Goal: Task Accomplishment & Management: Manage account settings

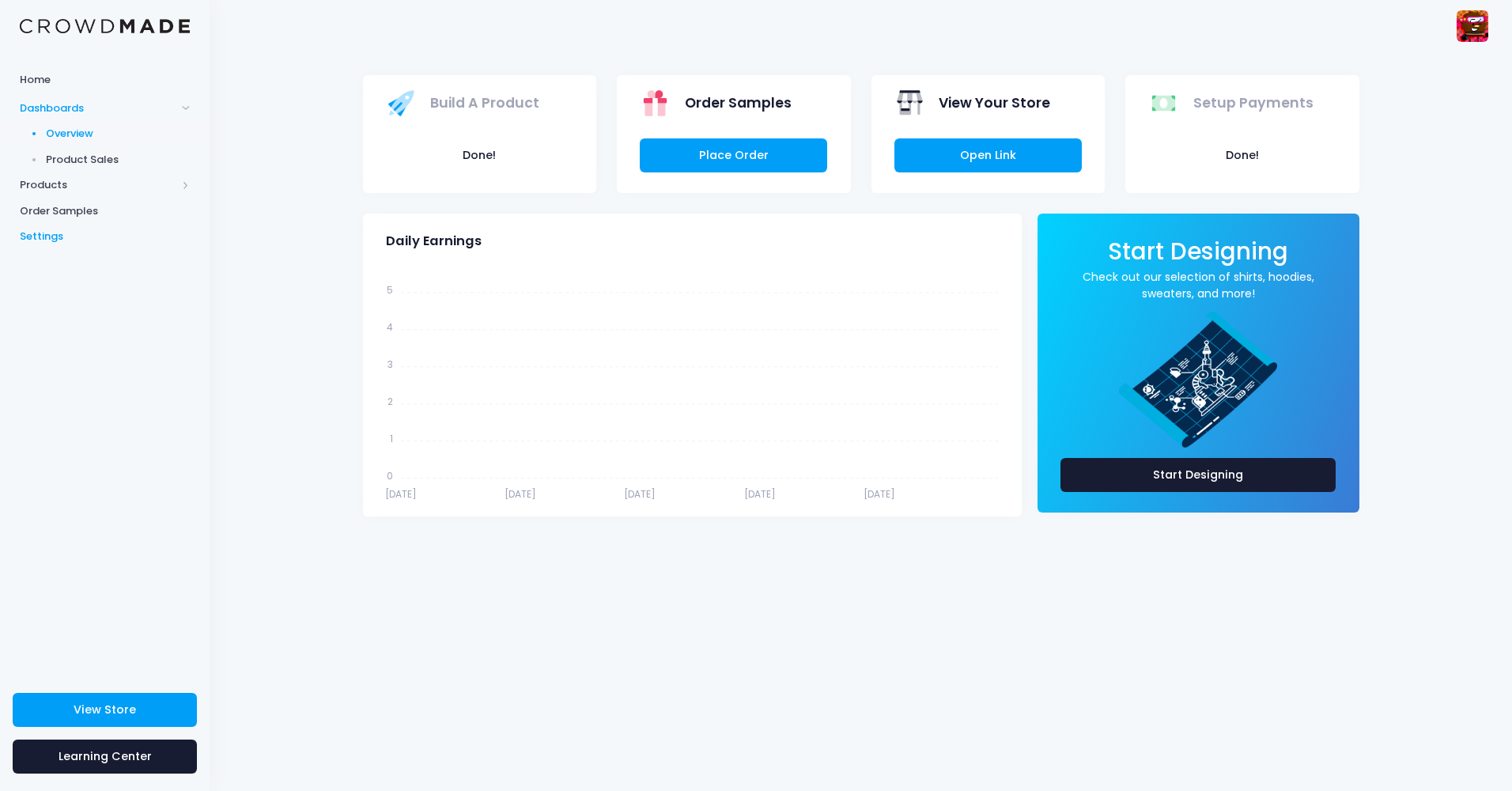
click at [106, 246] on link "Settings" at bounding box center [105, 237] width 209 height 26
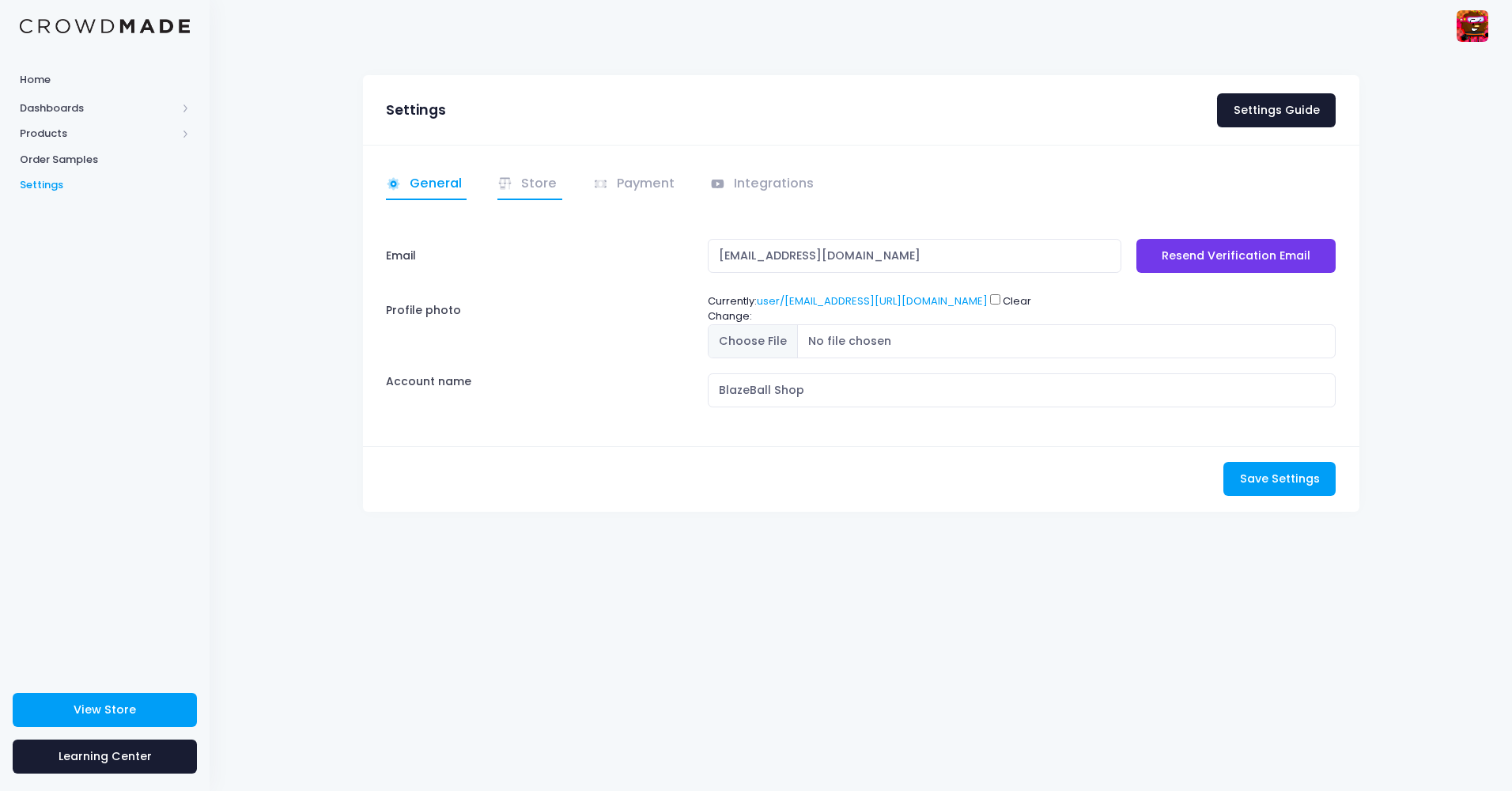
click at [511, 177] on icon at bounding box center [505, 184] width 16 height 16
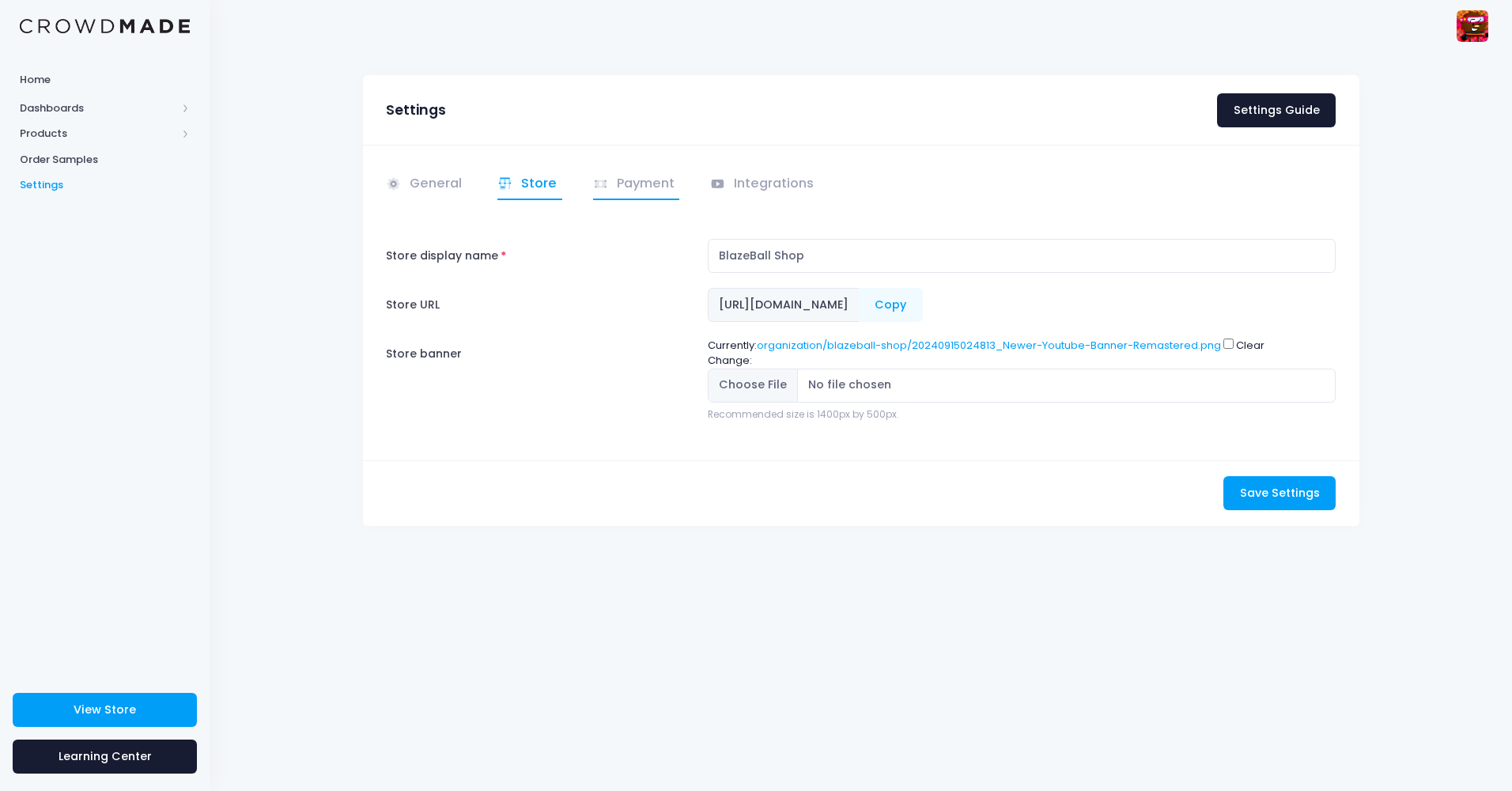
click at [634, 184] on link "Payment" at bounding box center [636, 184] width 87 height 31
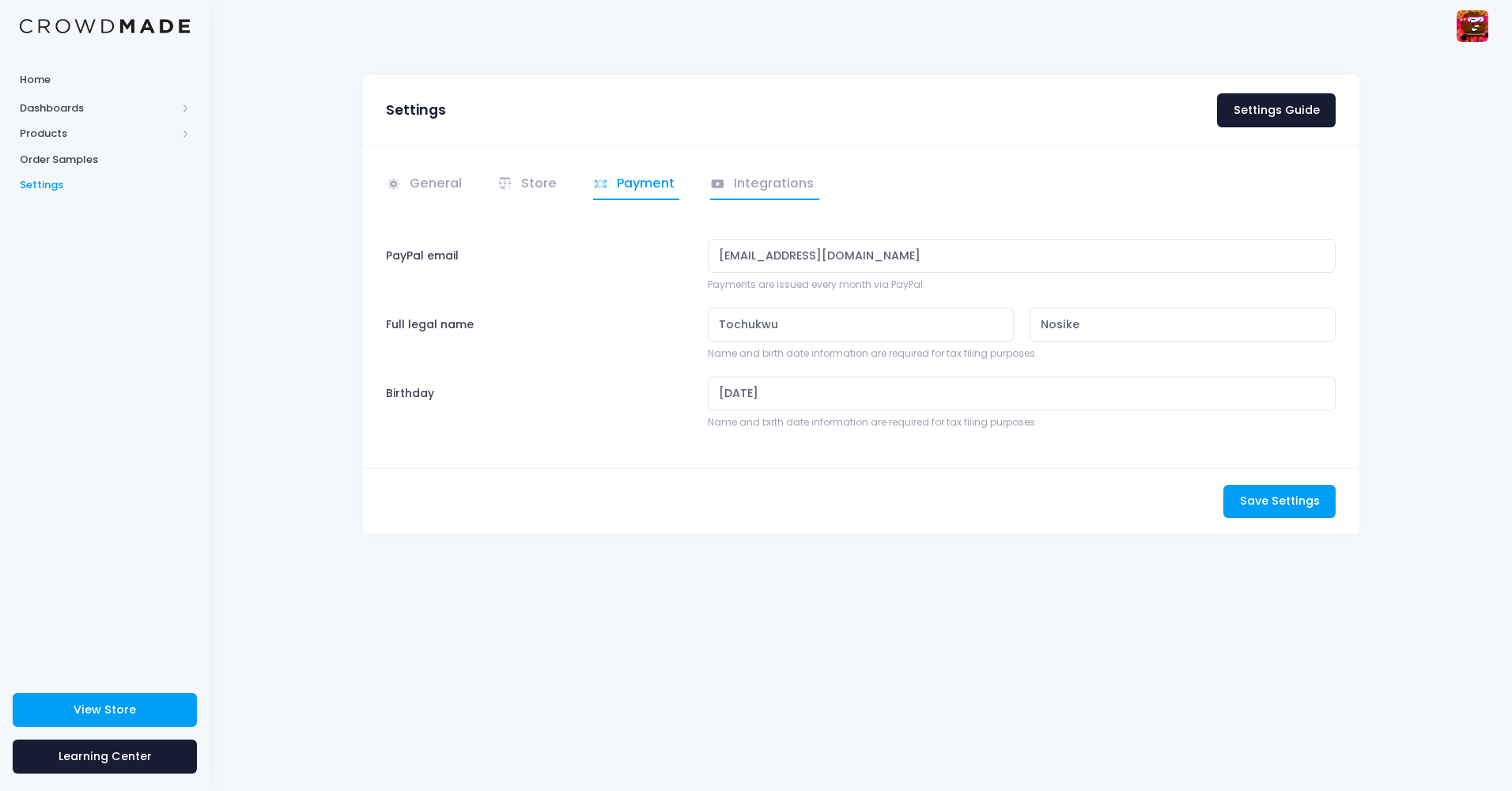
click at [744, 193] on link "Integrations" at bounding box center [764, 184] width 109 height 31
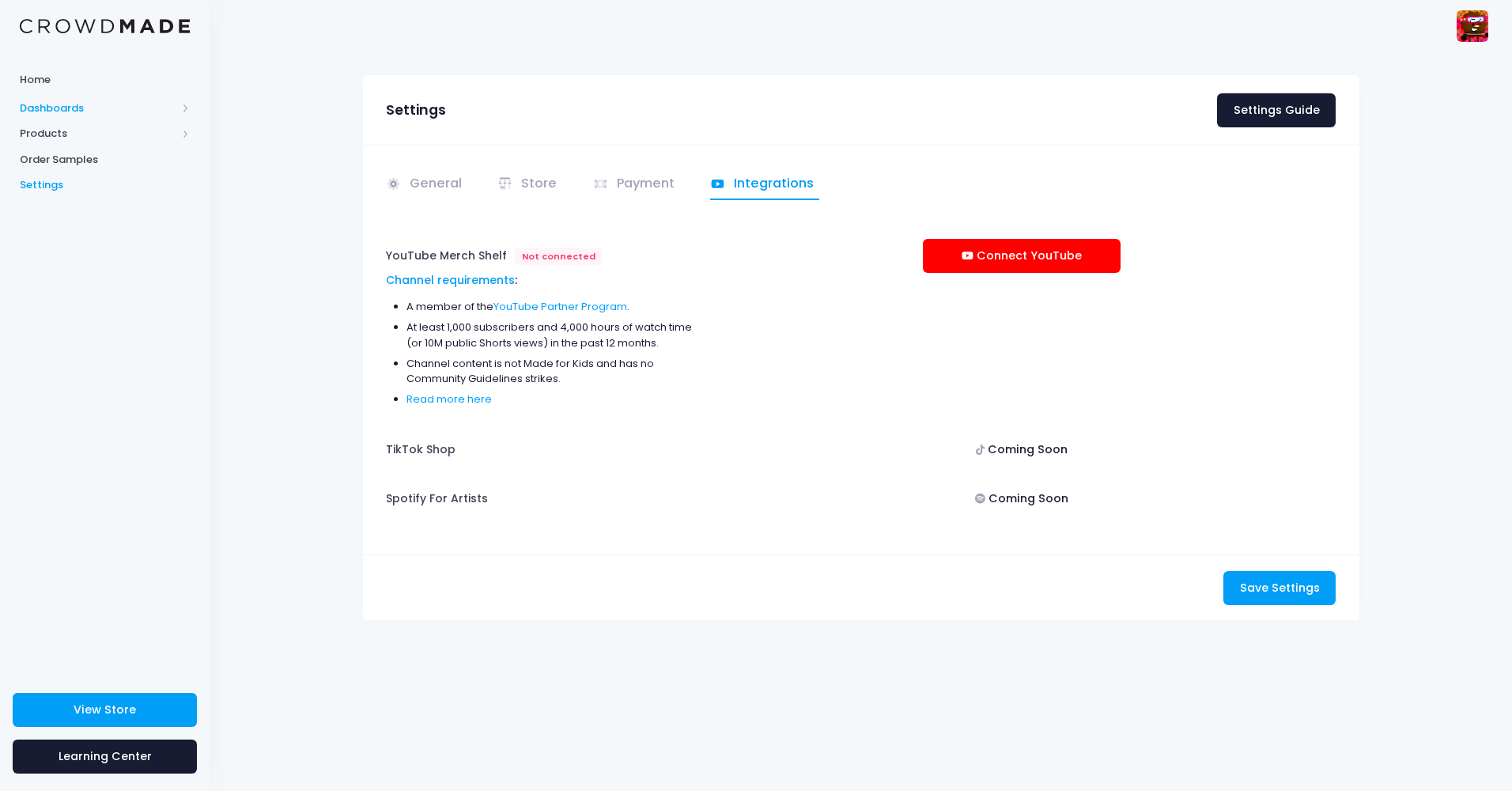
click at [97, 116] on span "Dashboards" at bounding box center [98, 108] width 157 height 16
click at [113, 155] on span "Product Sales" at bounding box center [118, 159] width 145 height 16
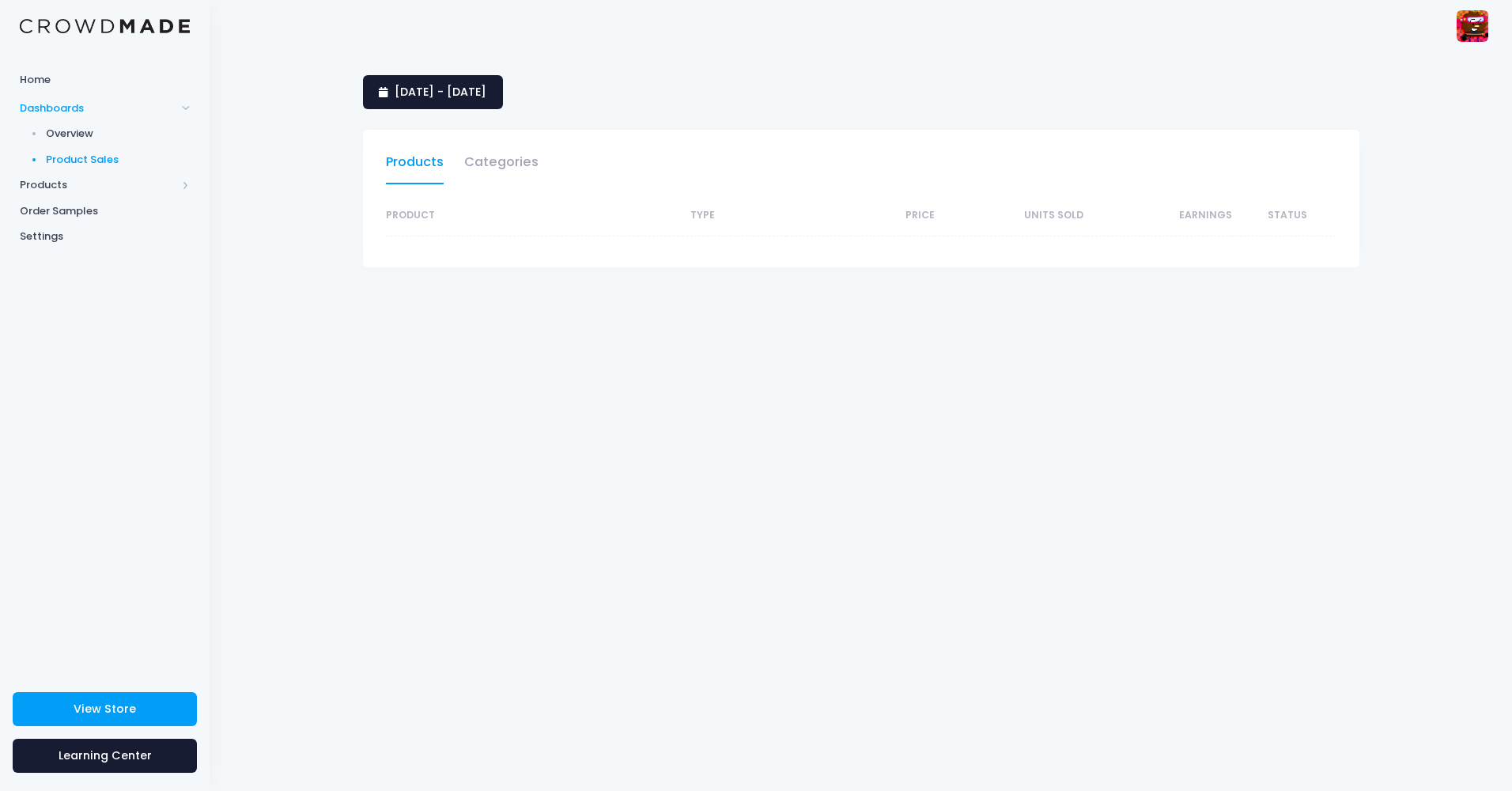
select select "25"
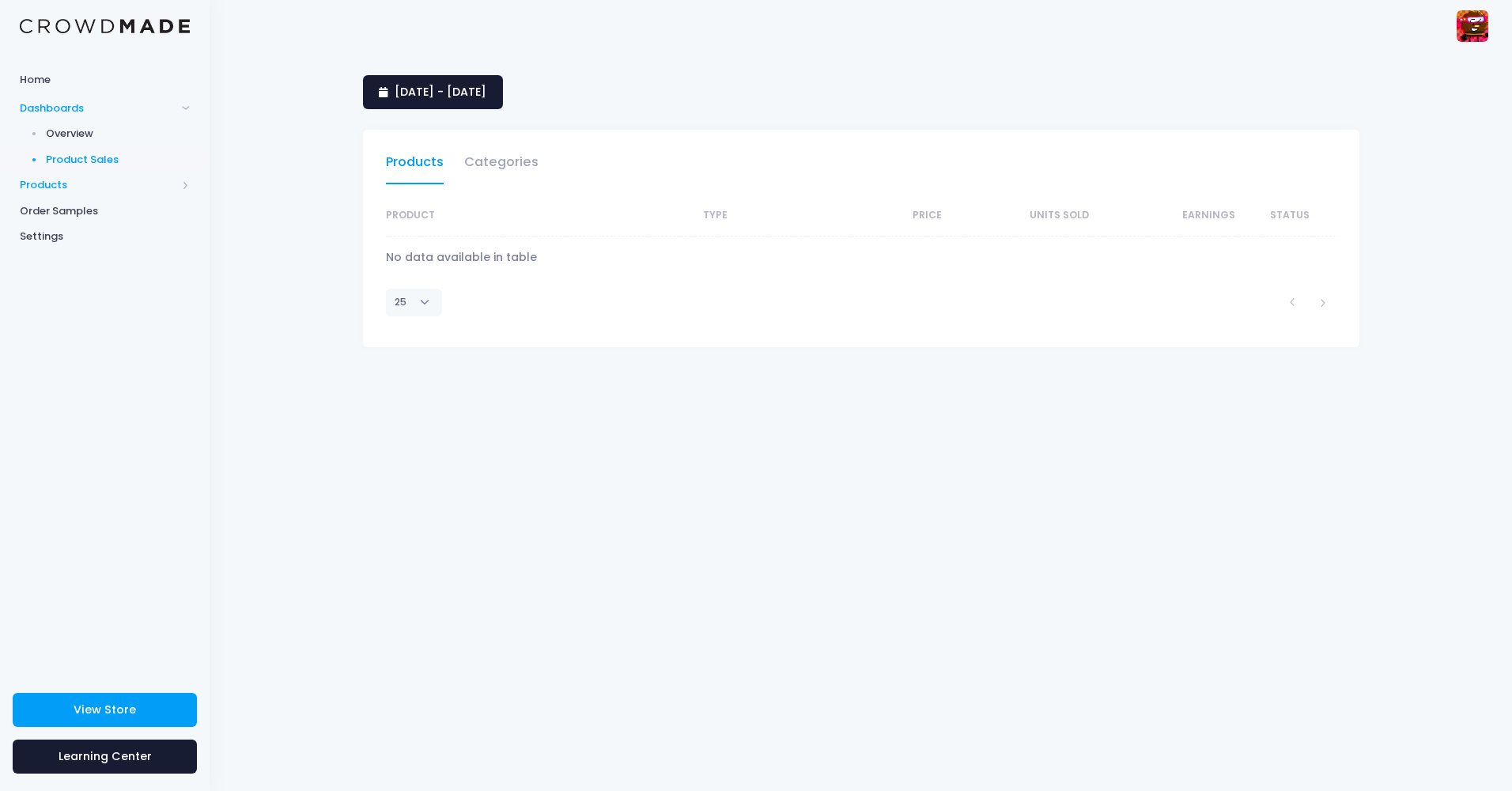
click at [107, 189] on span "Products" at bounding box center [98, 185] width 157 height 16
click at [115, 225] on link "Storefront" at bounding box center [105, 237] width 209 height 26
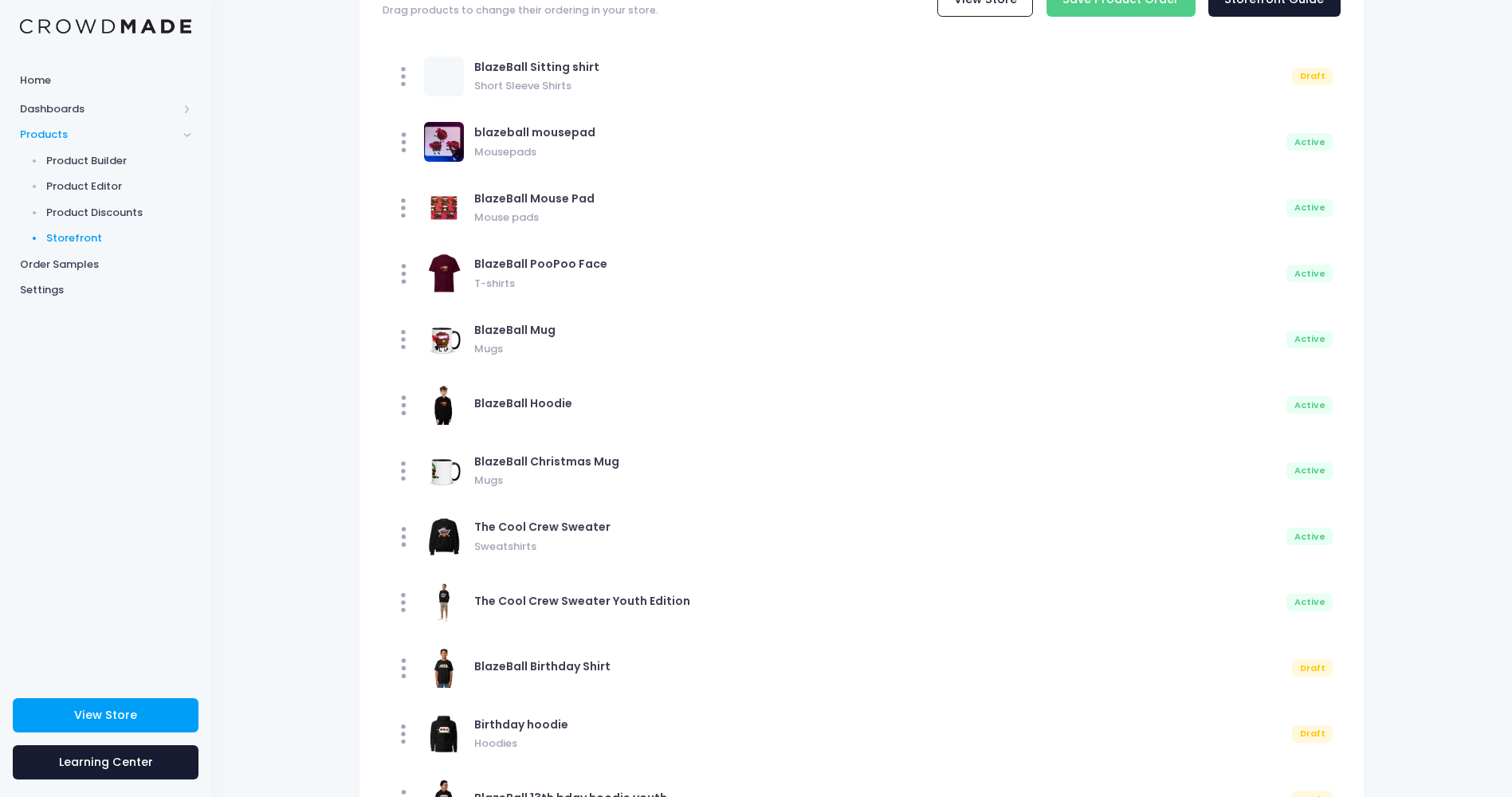
scroll to position [286, 0]
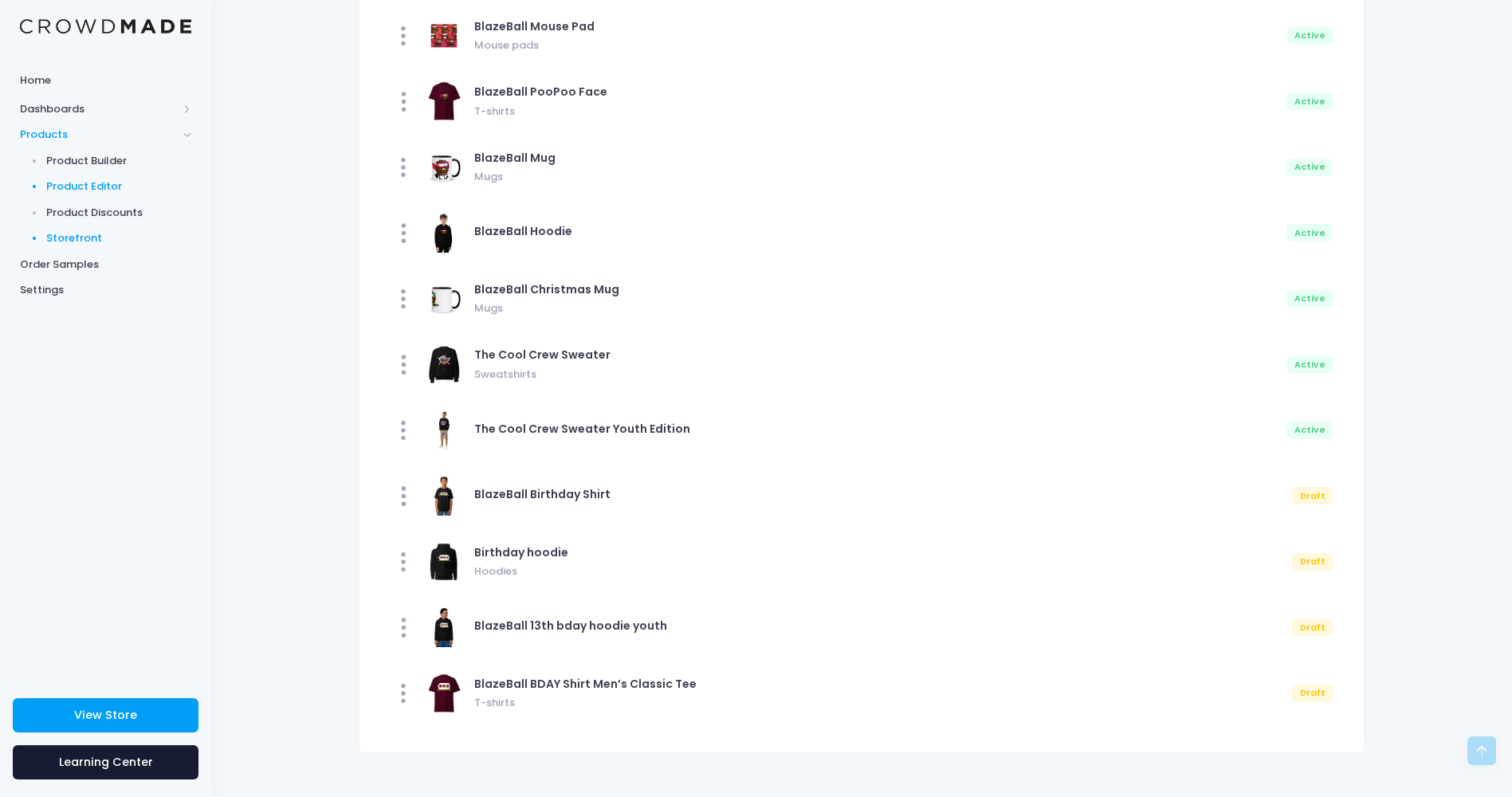
click at [113, 179] on span "Product Editor" at bounding box center [119, 187] width 146 height 16
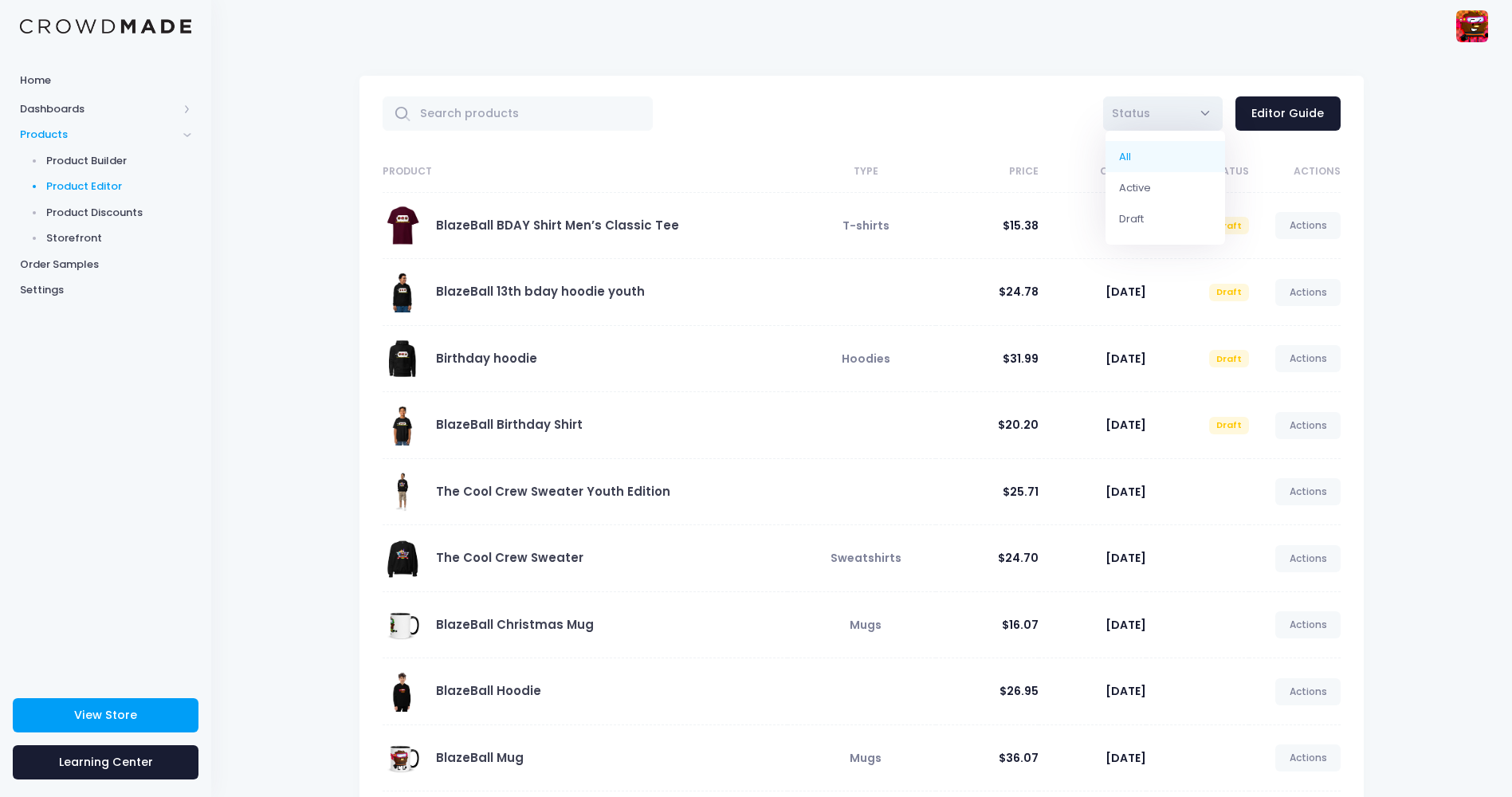
click at [1209, 111] on span "Status" at bounding box center [1162, 113] width 120 height 34
click at [1384, 213] on div "All Active Draft Status Editor Guide Product Type Price Created Status Actions …" at bounding box center [861, 500] width 1052 height 851
click at [1322, 500] on link "Actions" at bounding box center [1308, 492] width 65 height 27
click at [1292, 582] on link "Unpublish" at bounding box center [1292, 587] width 85 height 28
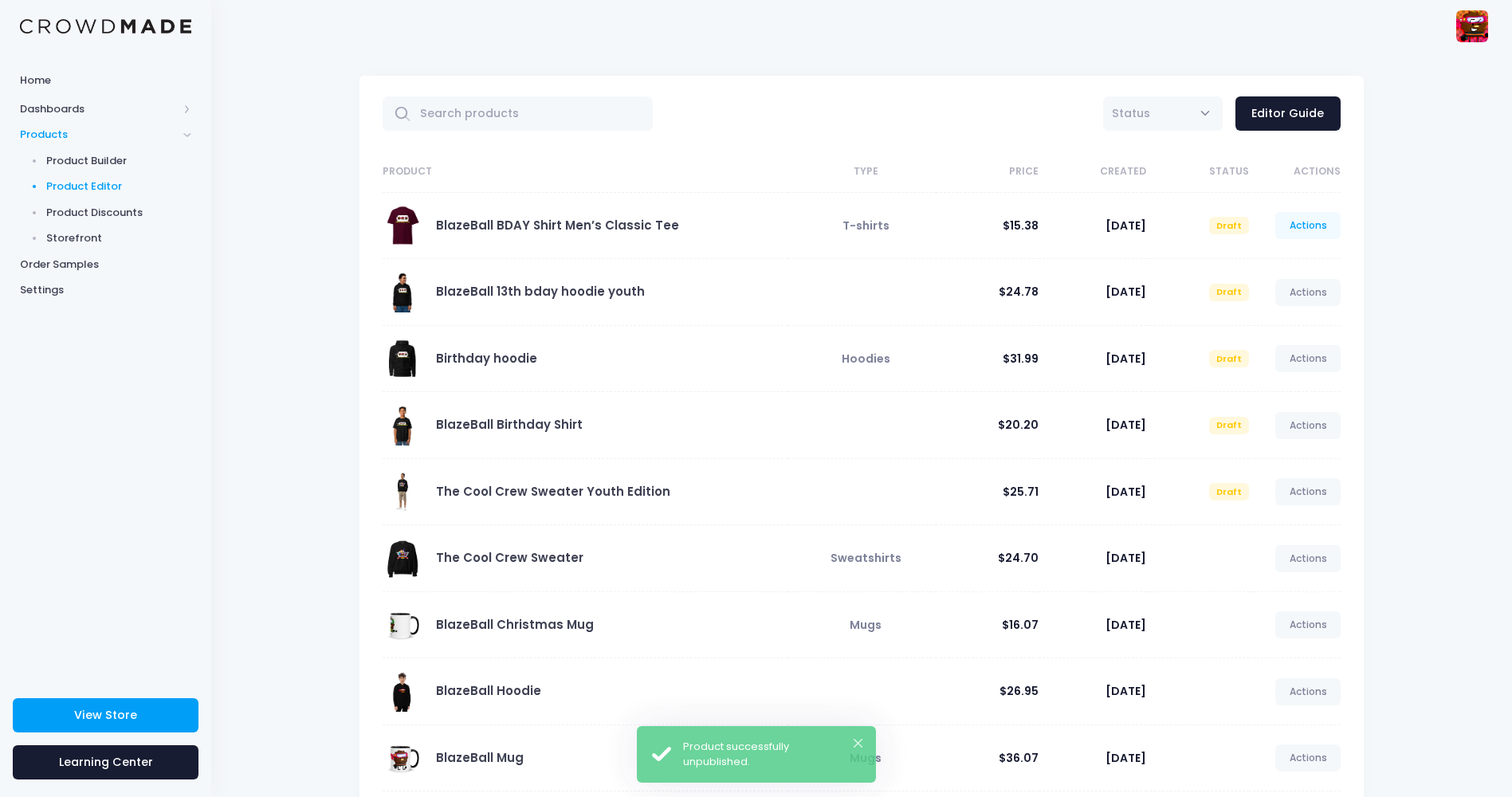
click at [1310, 220] on link "Actions" at bounding box center [1308, 225] width 65 height 27
click at [1278, 319] on link "Publish" at bounding box center [1292, 320] width 85 height 28
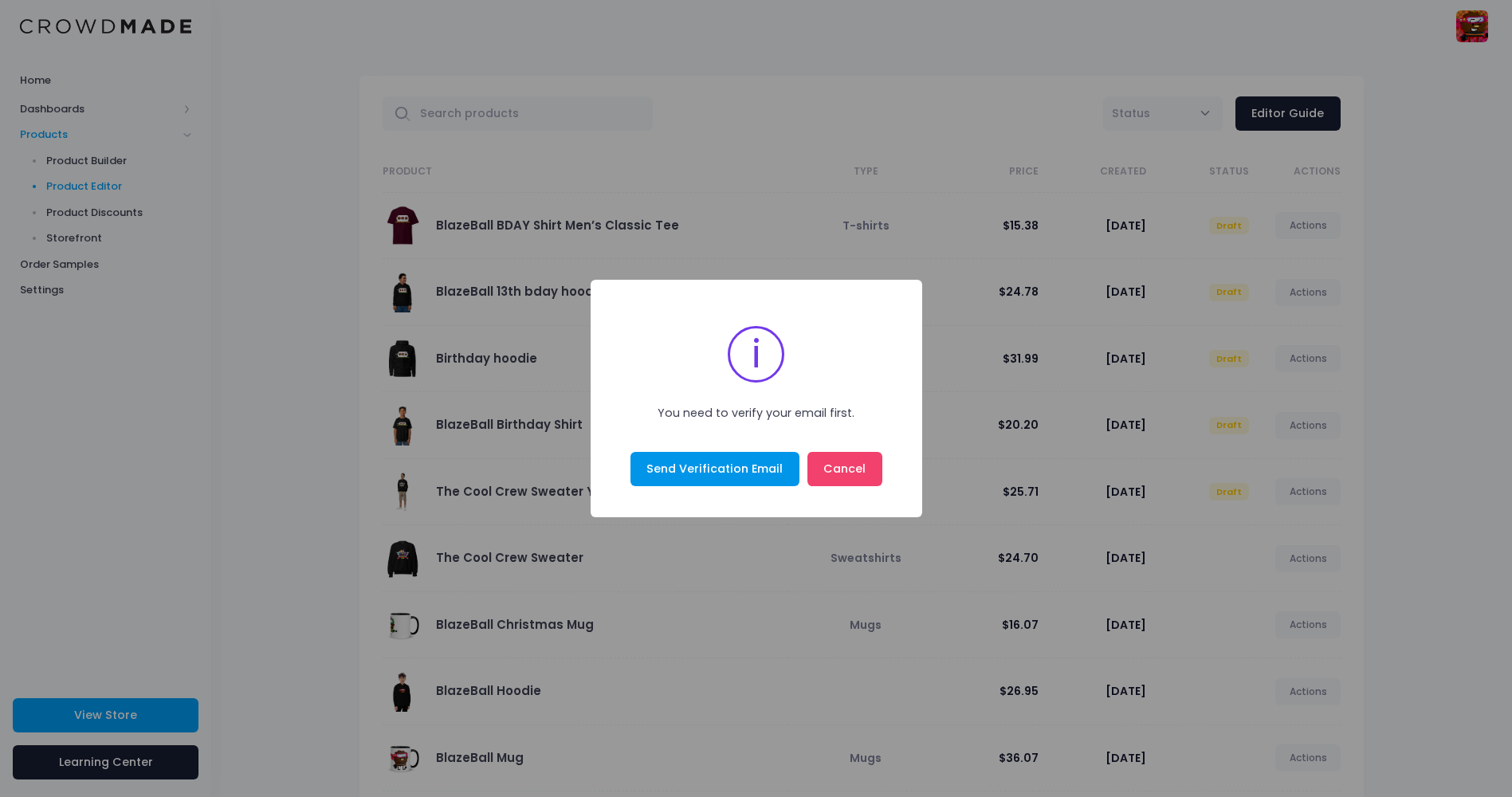
click at [768, 477] on button "Send Verification Email" at bounding box center [714, 469] width 169 height 34
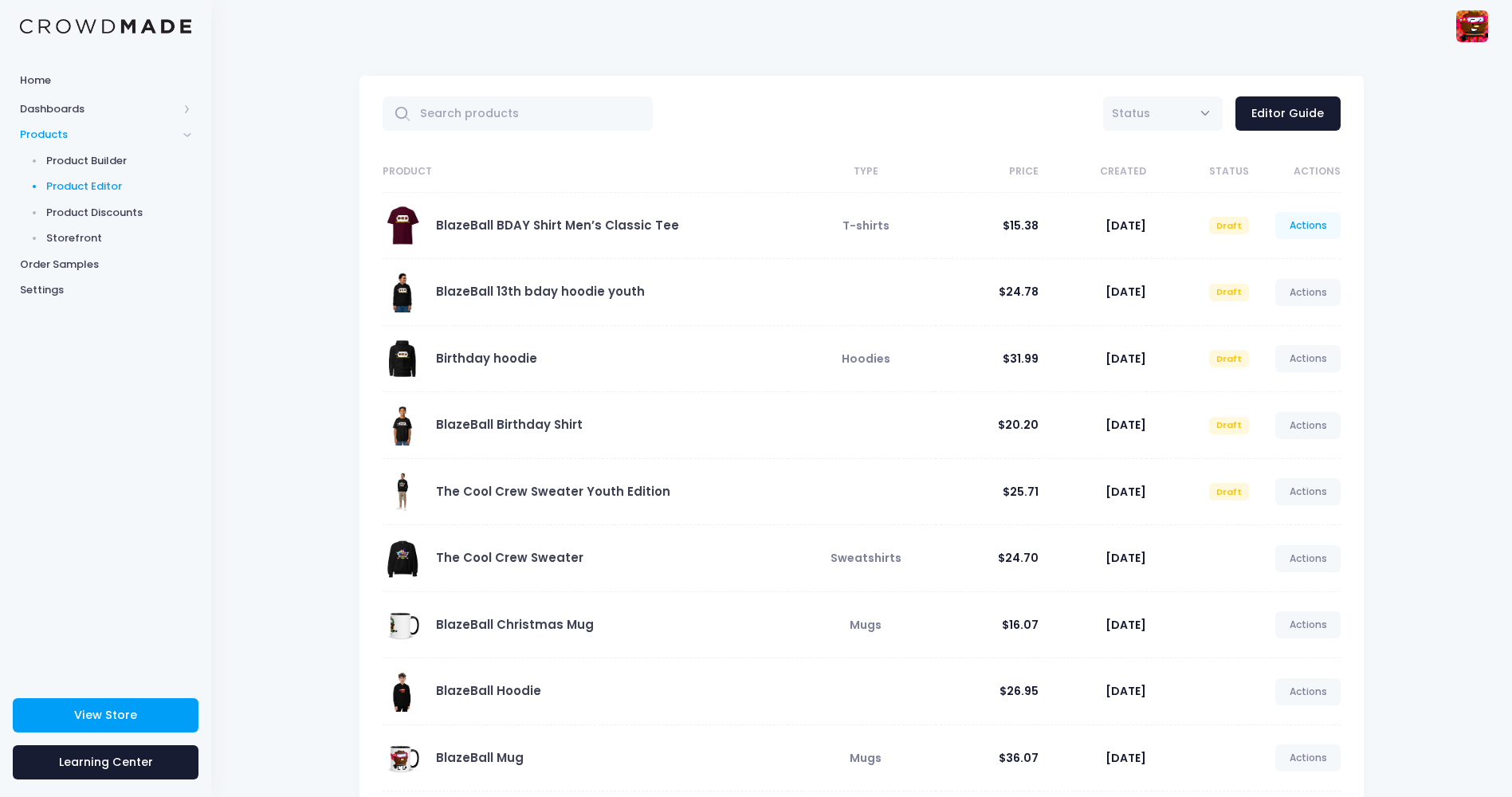
click at [1311, 220] on link "Actions" at bounding box center [1308, 225] width 65 height 27
click at [1390, 253] on div "All Active Draft Status Editor Guide Product Type Price Created Status Actions …" at bounding box center [861, 501] width 1301 height 899
click at [1314, 551] on link "Actions" at bounding box center [1308, 559] width 65 height 27
click at [1289, 655] on link "Unpublish" at bounding box center [1292, 654] width 85 height 28
click at [1295, 626] on link "Actions" at bounding box center [1308, 625] width 65 height 27
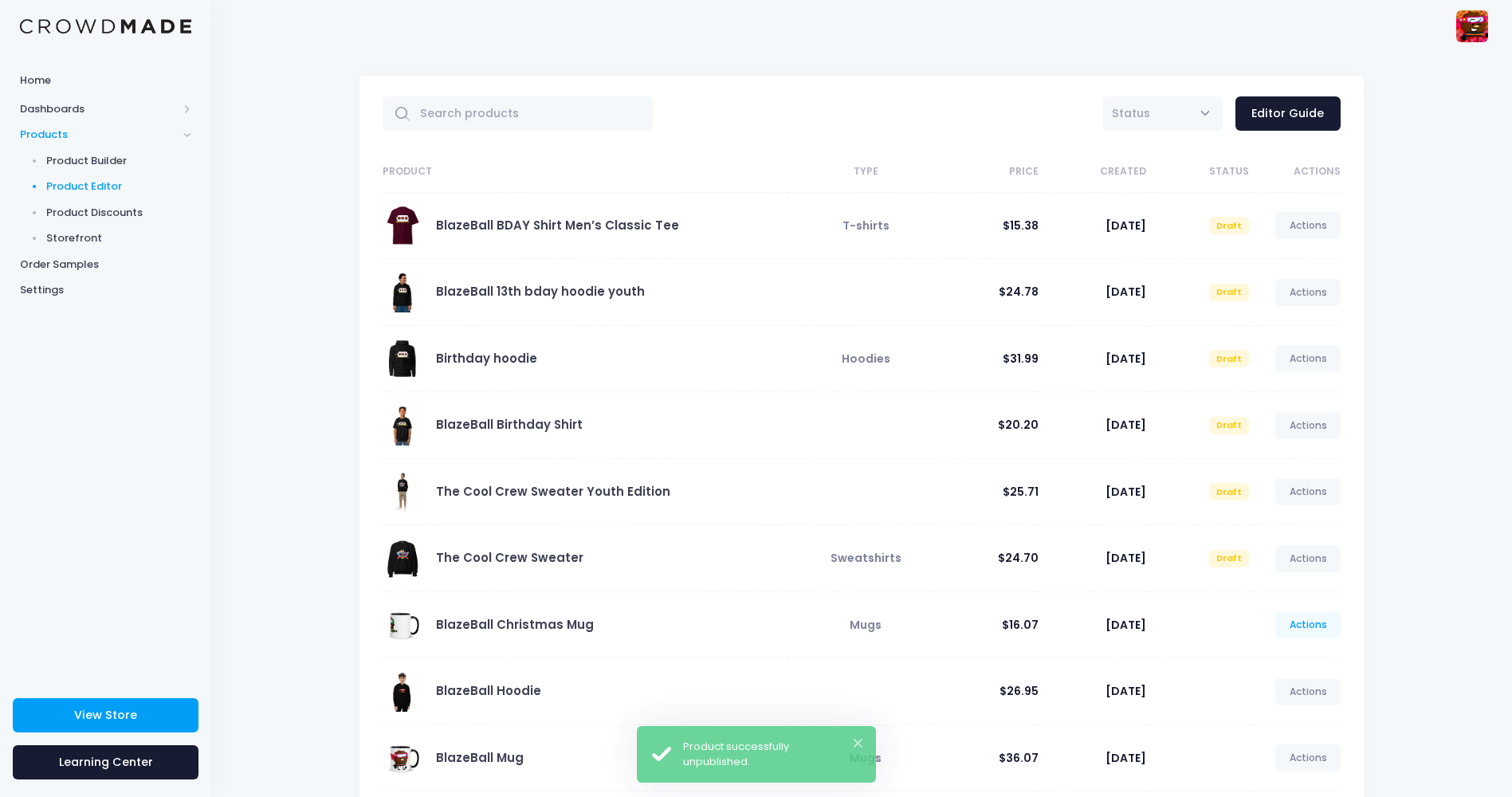
click at [1314, 620] on link "Actions" at bounding box center [1308, 625] width 65 height 27
click at [1285, 719] on link "Unpublish" at bounding box center [1292, 720] width 85 height 28
click at [1300, 692] on link "Actions" at bounding box center [1308, 691] width 65 height 27
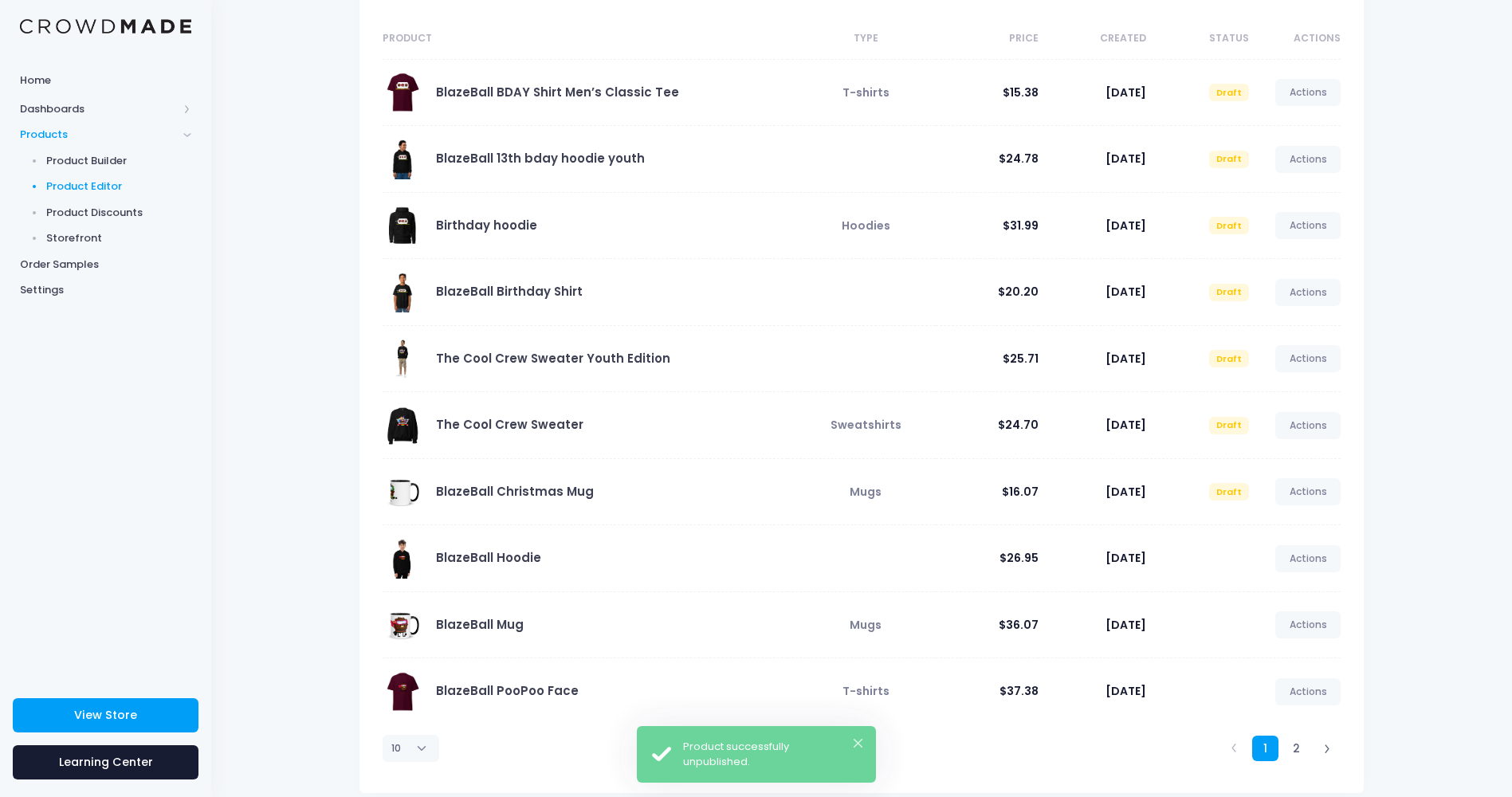
scroll to position [153, 0]
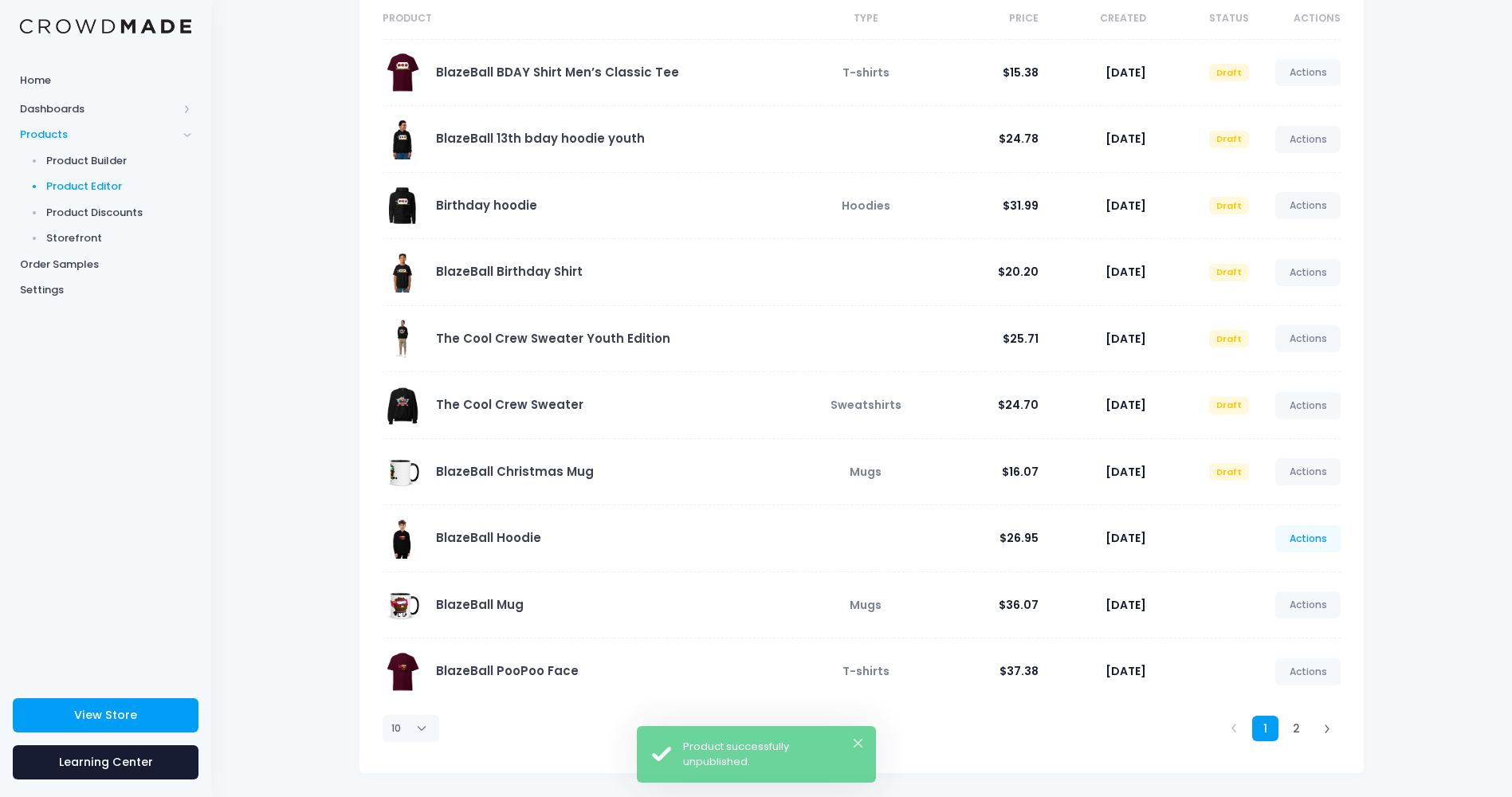
click at [1312, 537] on link "Actions" at bounding box center [1308, 539] width 65 height 27
click at [1275, 628] on link "Unpublish" at bounding box center [1292, 634] width 85 height 28
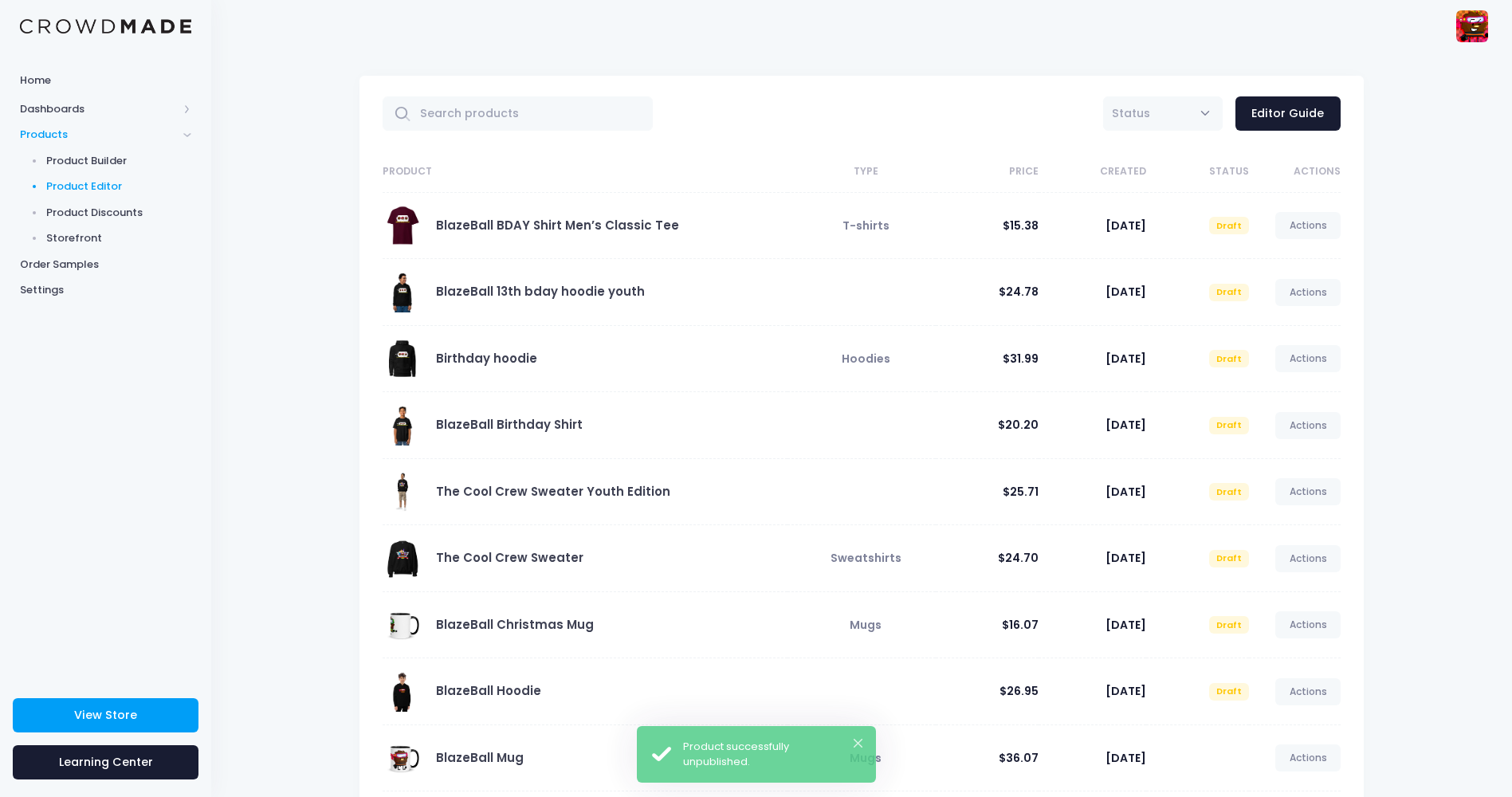
scroll to position [153, 0]
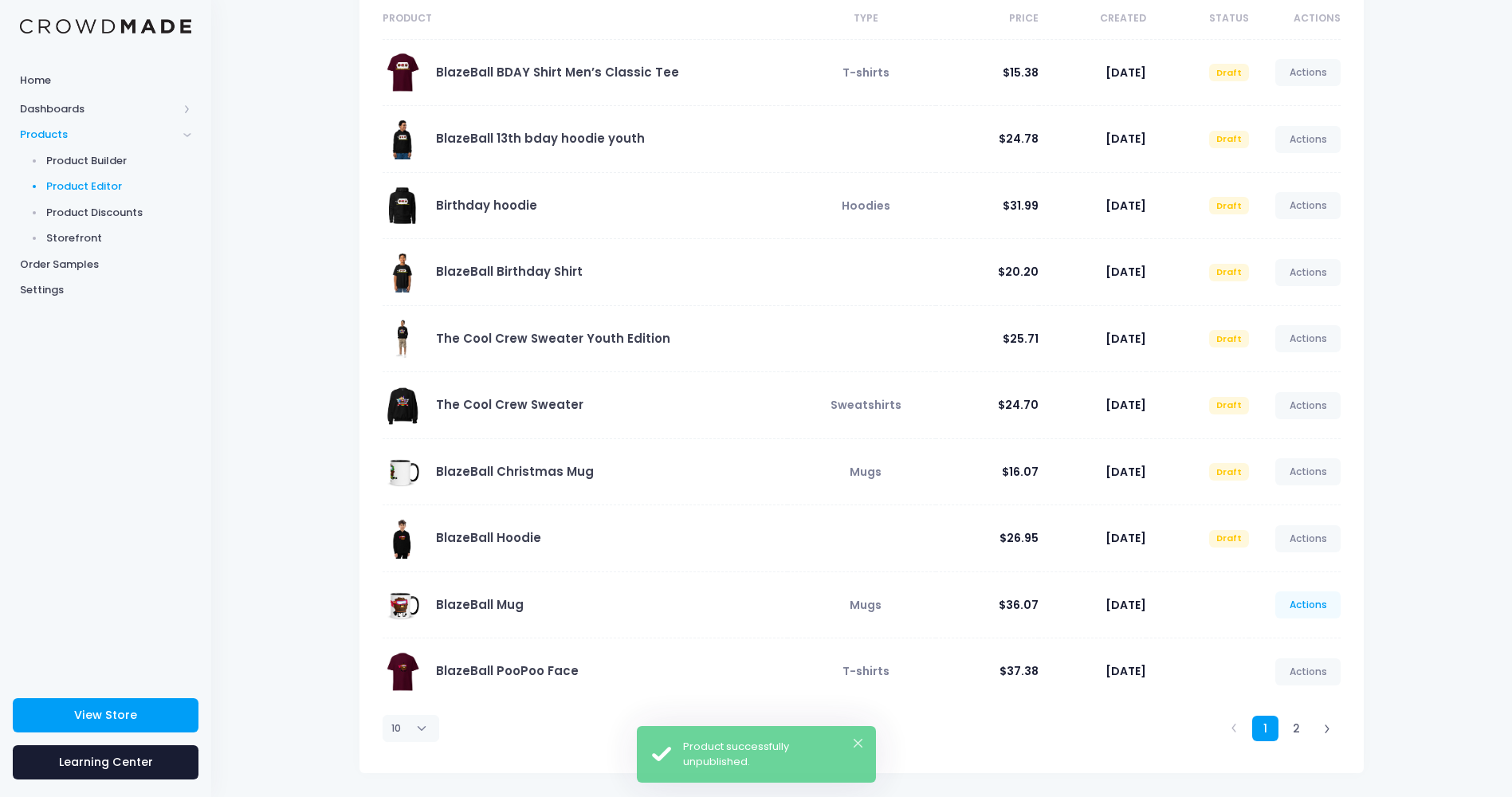
click at [1309, 610] on link "Actions" at bounding box center [1308, 605] width 65 height 27
drag, startPoint x: 1276, startPoint y: 696, endPoint x: 1333, endPoint y: 661, distance: 66.9
click at [1276, 696] on link "Unpublish" at bounding box center [1292, 700] width 85 height 28
click at [1329, 669] on link "Actions" at bounding box center [1308, 672] width 65 height 27
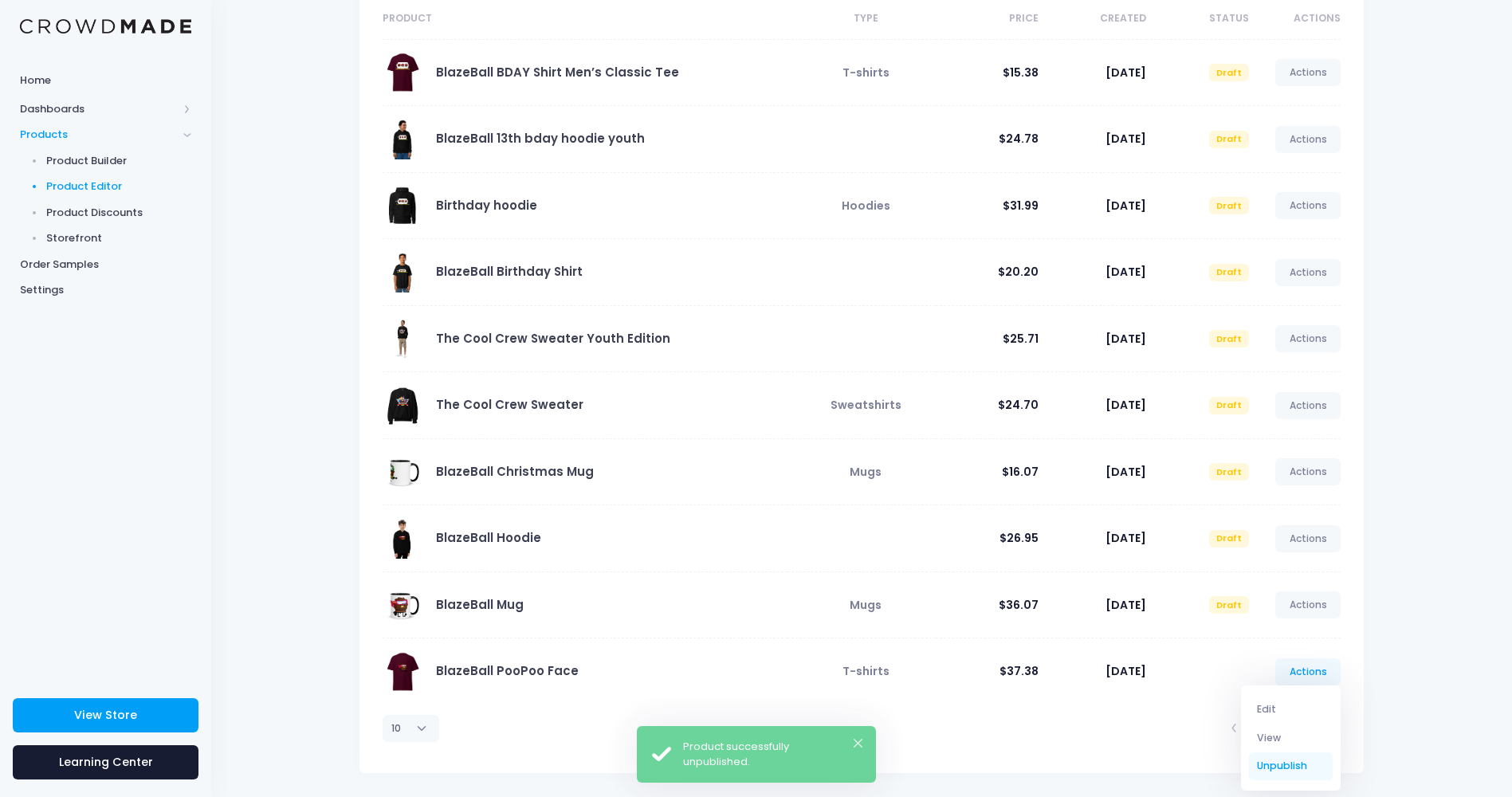
click at [1272, 760] on link "Unpublish" at bounding box center [1292, 767] width 85 height 28
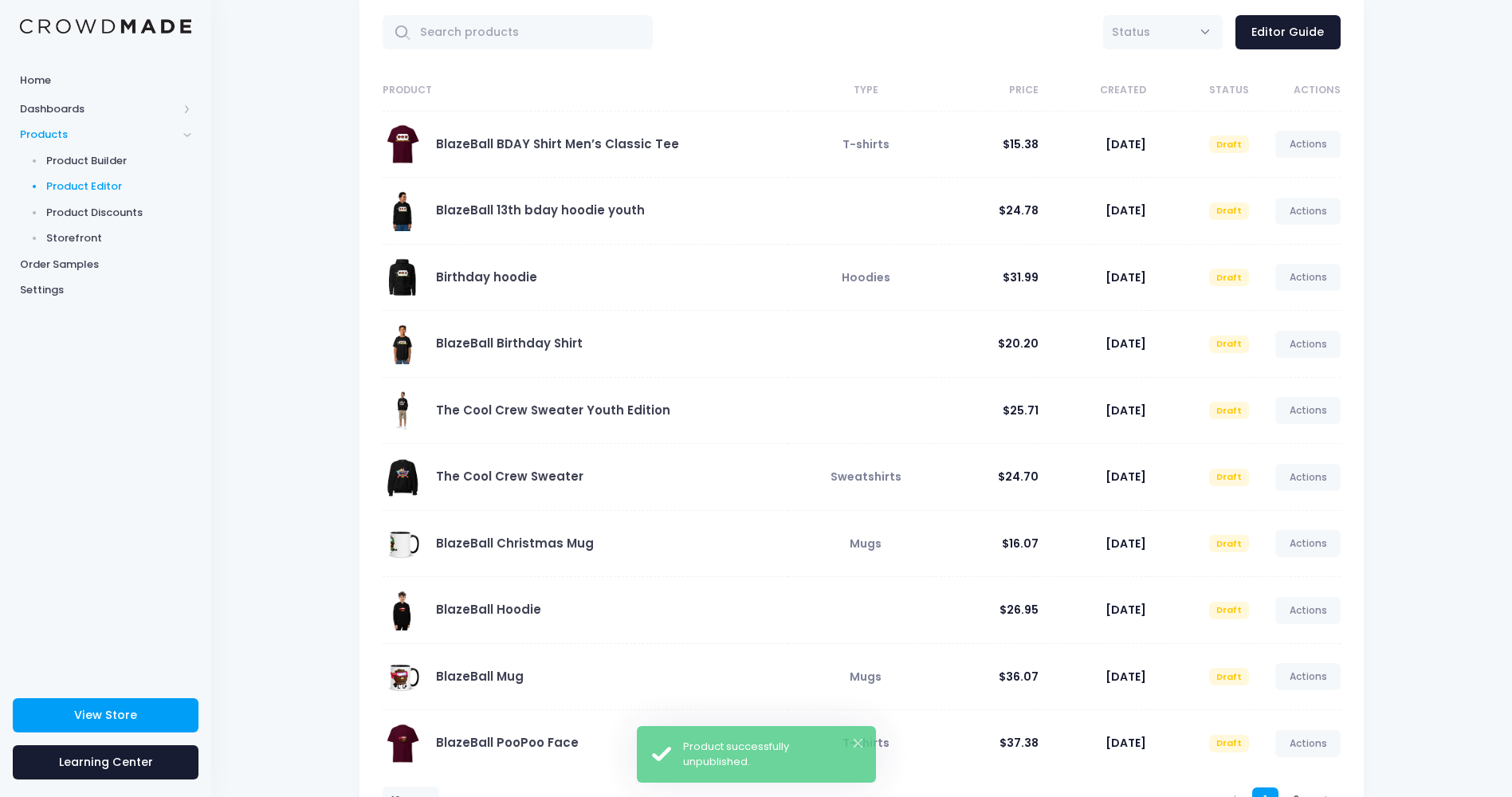
scroll to position [153, 0]
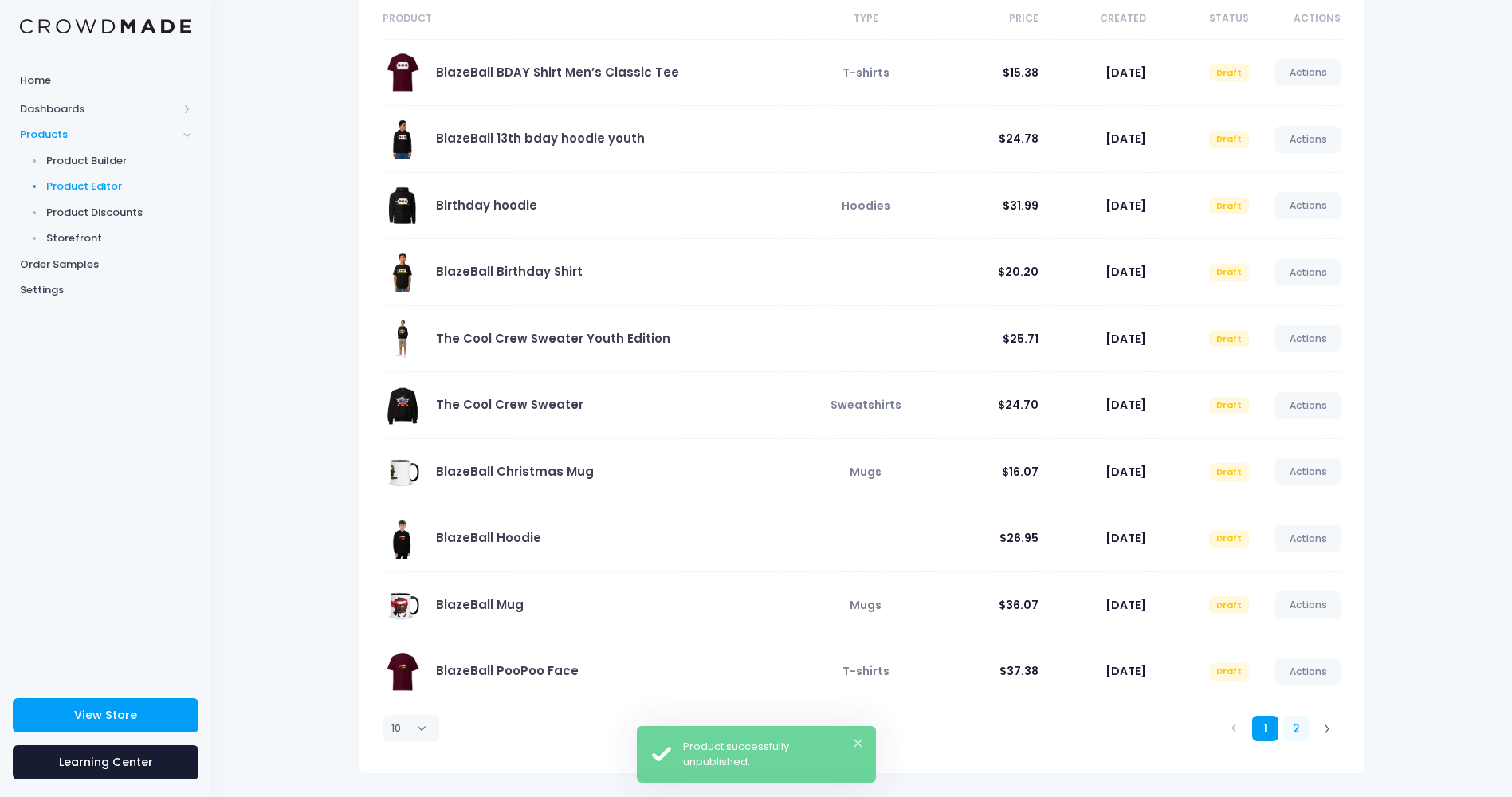
click at [1301, 724] on link "2" at bounding box center [1296, 729] width 26 height 26
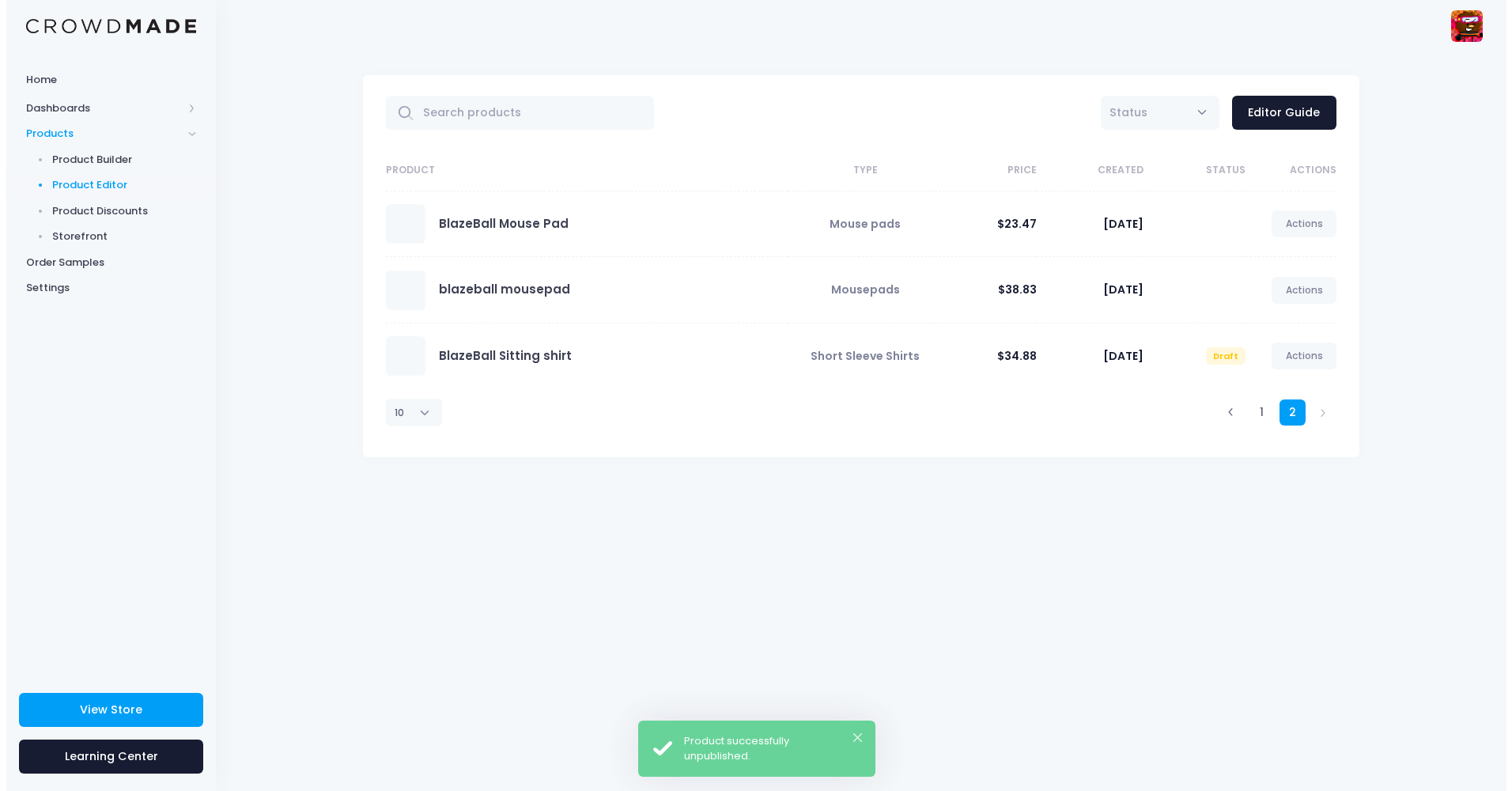
scroll to position [0, 0]
click at [1307, 288] on link "Actions" at bounding box center [1304, 290] width 64 height 27
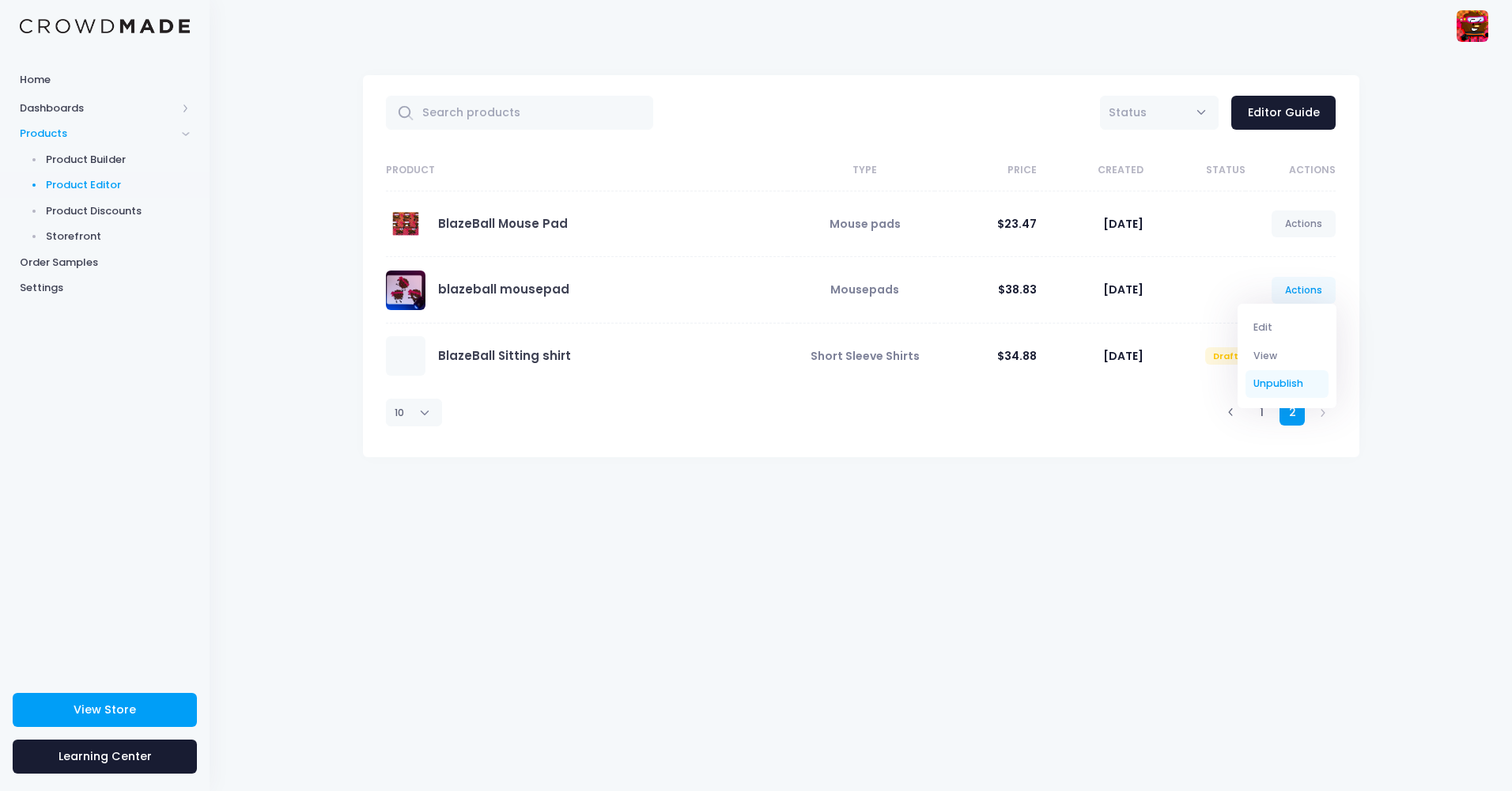
click at [1273, 388] on link "Unpublish" at bounding box center [1288, 384] width 84 height 28
click at [1273, 375] on link "Unpublish" at bounding box center [1288, 384] width 84 height 28
click at [1288, 396] on link "Unpublish" at bounding box center [1288, 384] width 84 height 28
click at [1283, 385] on link "Unpublish" at bounding box center [1288, 384] width 84 height 28
click at [1398, 362] on div "All Active Draft Status Editor Guide Product Type Price Created Status Actions …" at bounding box center [861, 421] width 1303 height 740
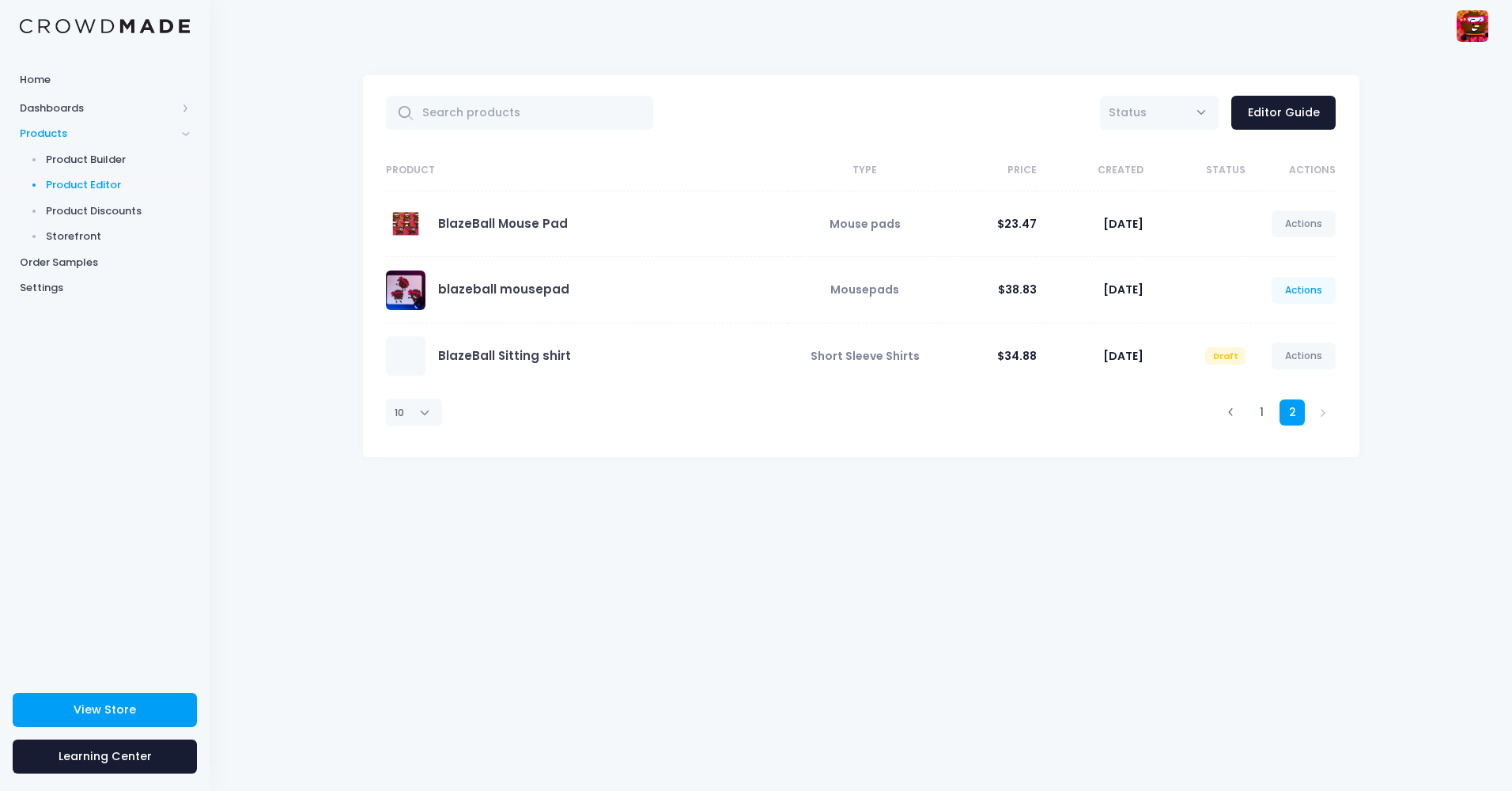
click at [1321, 284] on link "Actions" at bounding box center [1304, 290] width 64 height 27
click at [1277, 381] on link "Unpublish" at bounding box center [1288, 384] width 84 height 28
click at [1268, 382] on link "Unpublish" at bounding box center [1288, 384] width 84 height 28
drag, startPoint x: 1268, startPoint y: 382, endPoint x: 1196, endPoint y: 410, distance: 77.3
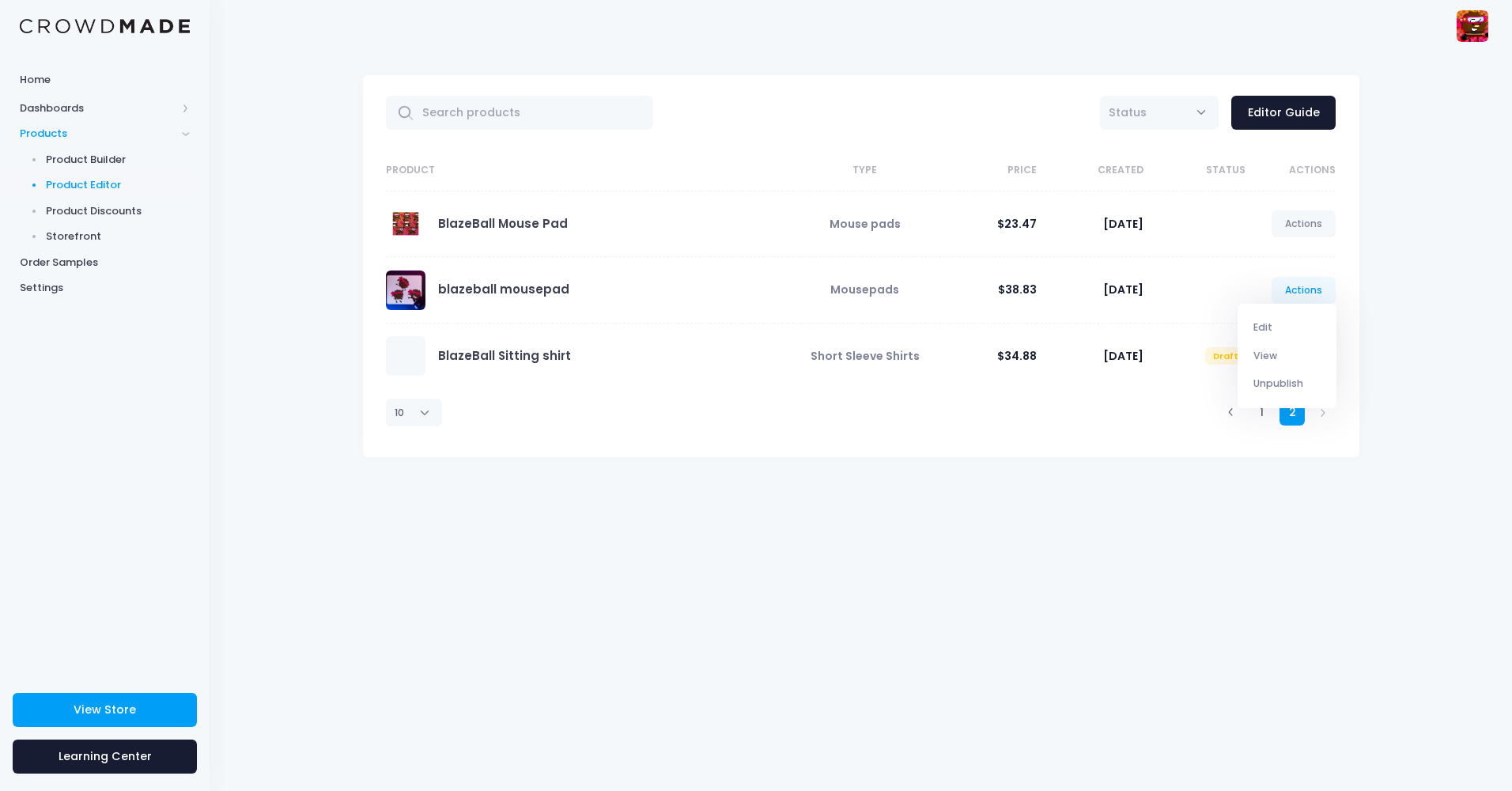
click at [1196, 410] on div "1 2" at bounding box center [1062, 412] width 563 height 48
click at [1298, 219] on link "Actions" at bounding box center [1304, 223] width 64 height 27
click at [1275, 316] on link "Unpublish" at bounding box center [1288, 318] width 84 height 28
click at [1277, 320] on link "Unpublish" at bounding box center [1288, 318] width 84 height 28
click at [1443, 263] on div "All Active Draft Status Editor Guide Product Type Price Created Status Actions …" at bounding box center [861, 421] width 1303 height 740
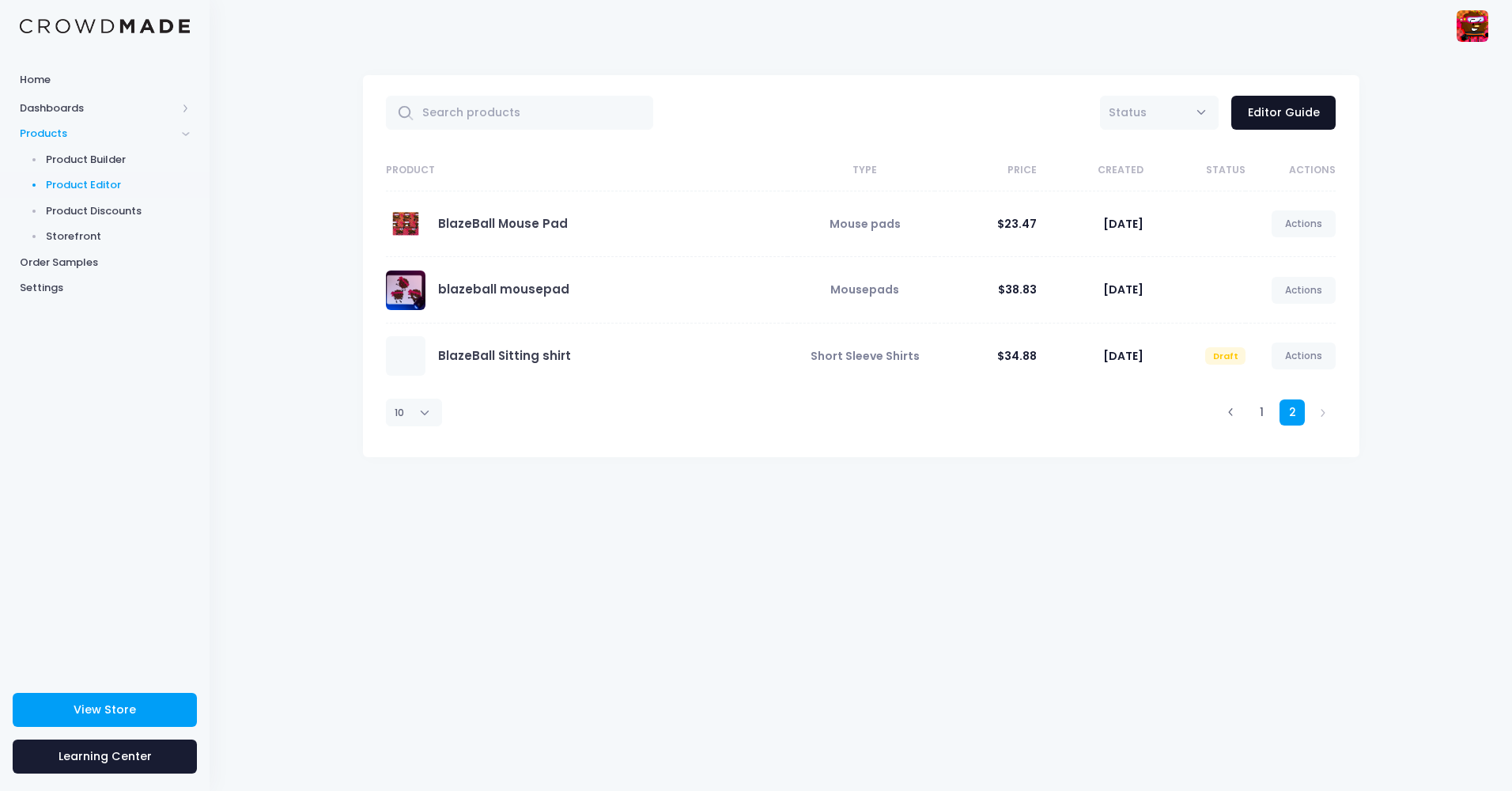
click at [1287, 117] on link "Editor Guide" at bounding box center [1284, 112] width 105 height 34
click at [152, 137] on span "Products" at bounding box center [98, 134] width 157 height 16
click at [143, 162] on span "Product Builder" at bounding box center [118, 159] width 145 height 16
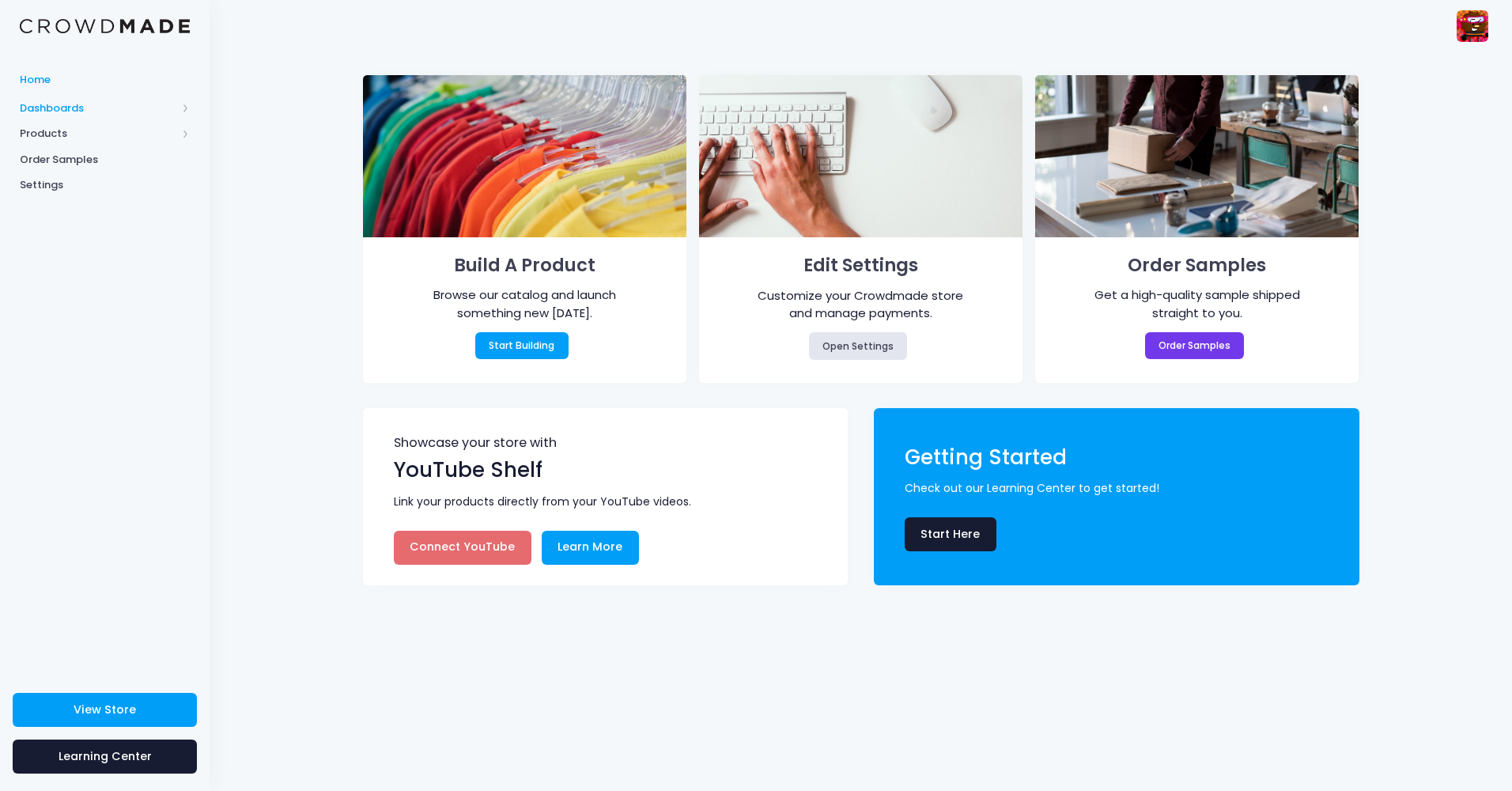
click at [107, 112] on span "Dashboards" at bounding box center [98, 108] width 157 height 16
click at [110, 129] on span "Overview" at bounding box center [118, 134] width 145 height 16
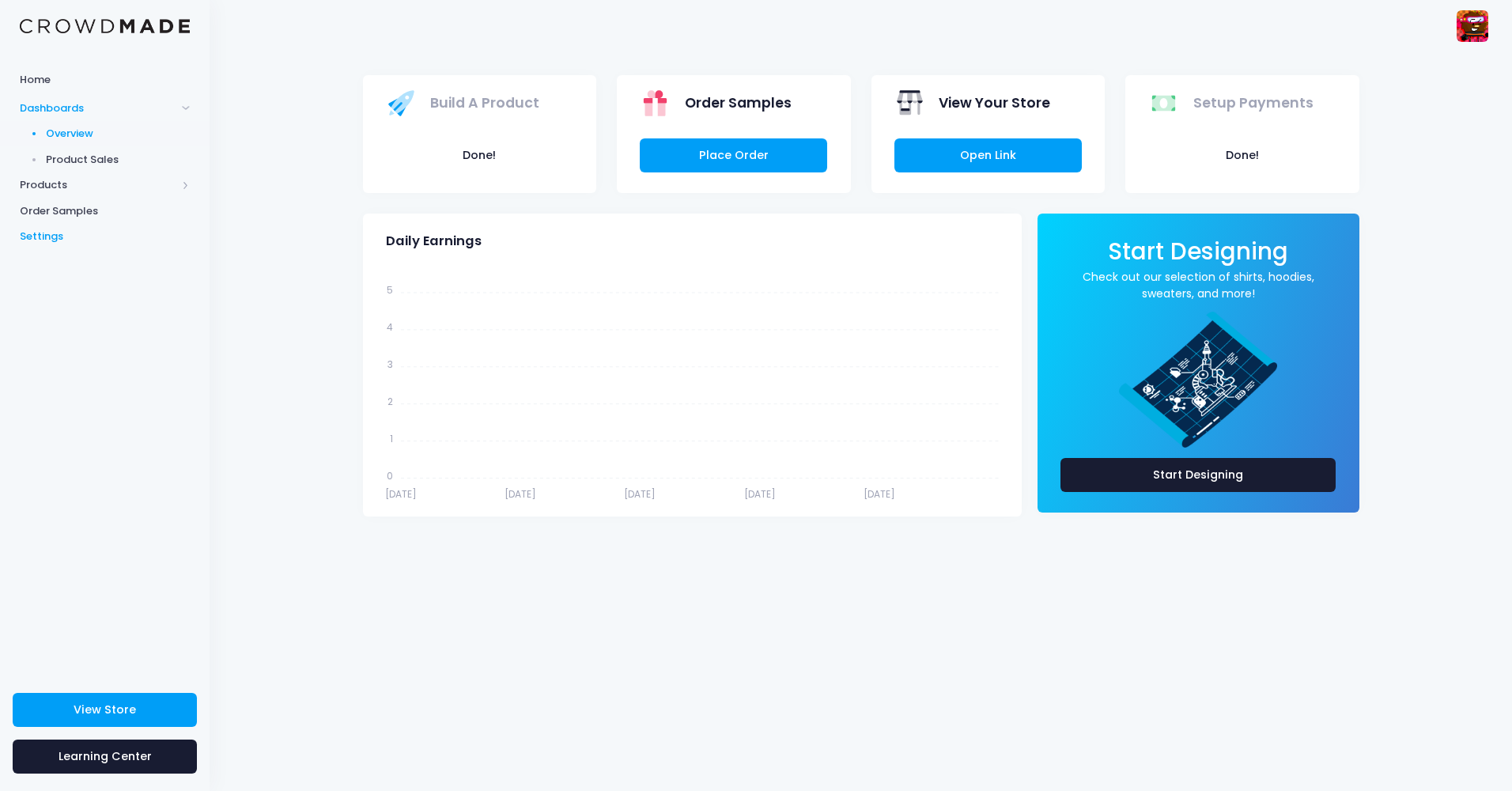
click at [78, 244] on link "Settings" at bounding box center [105, 237] width 209 height 26
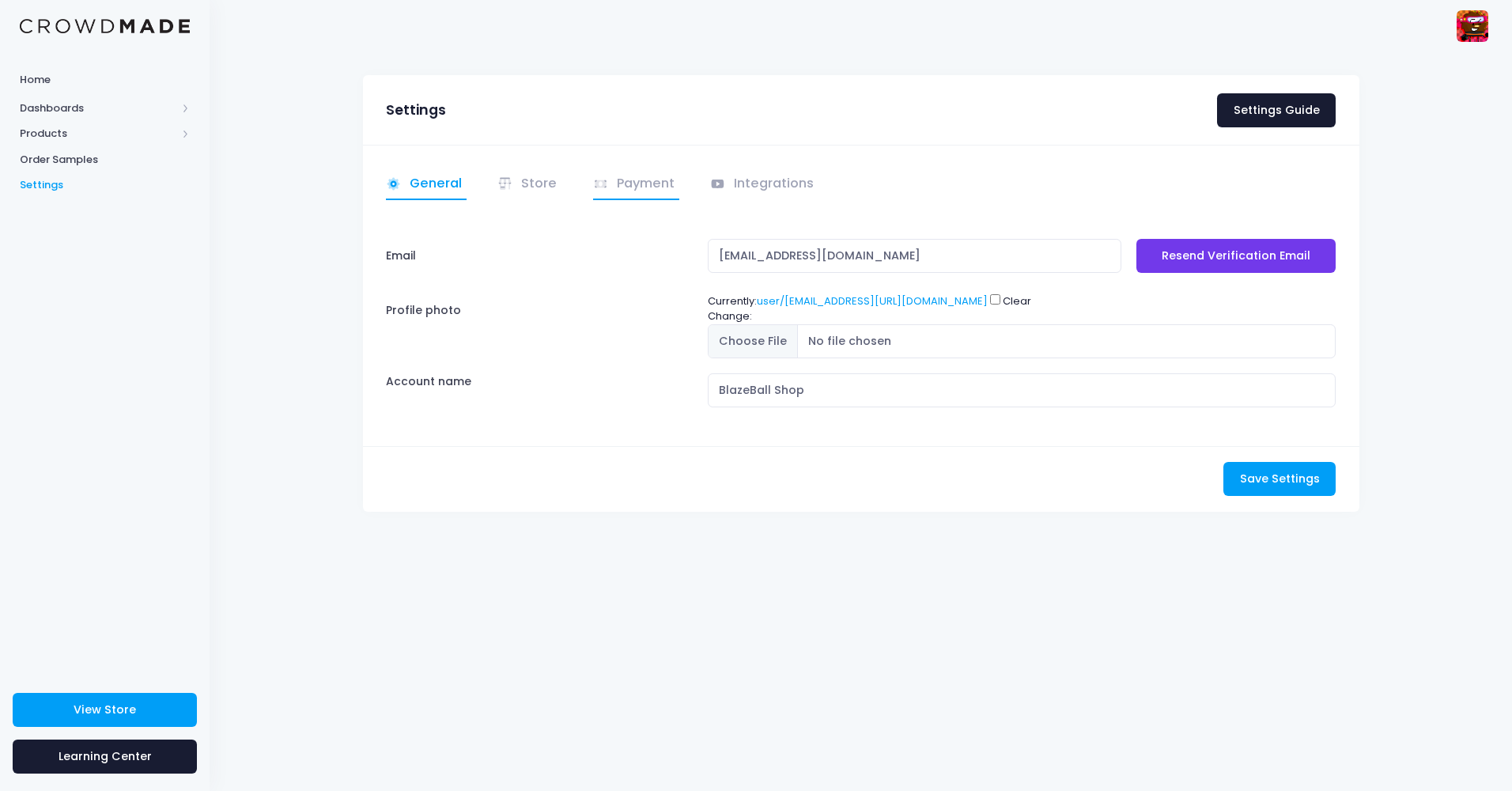
click at [638, 180] on link "Payment" at bounding box center [636, 184] width 87 height 31
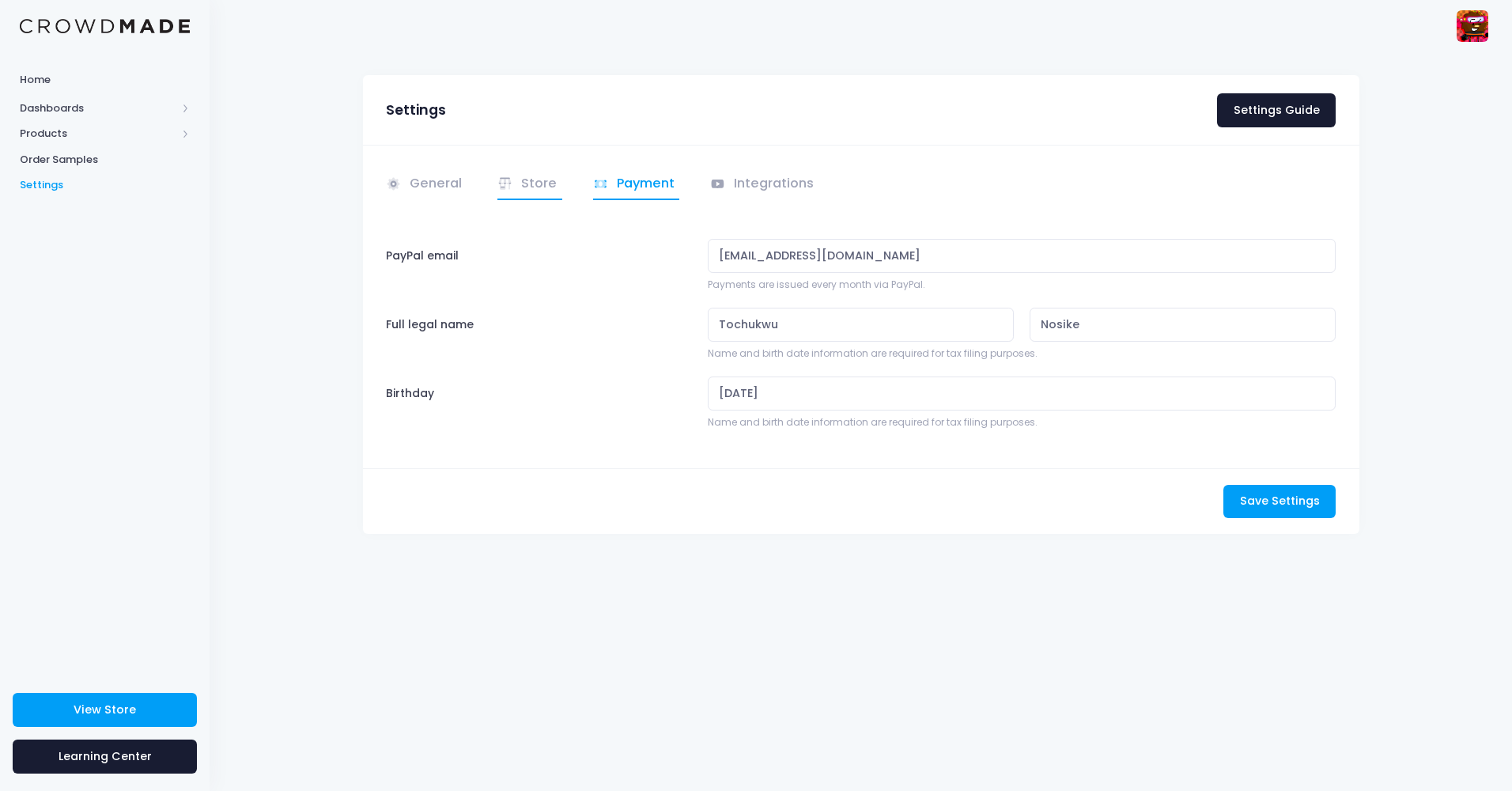
click at [542, 176] on link "Store" at bounding box center [529, 184] width 64 height 31
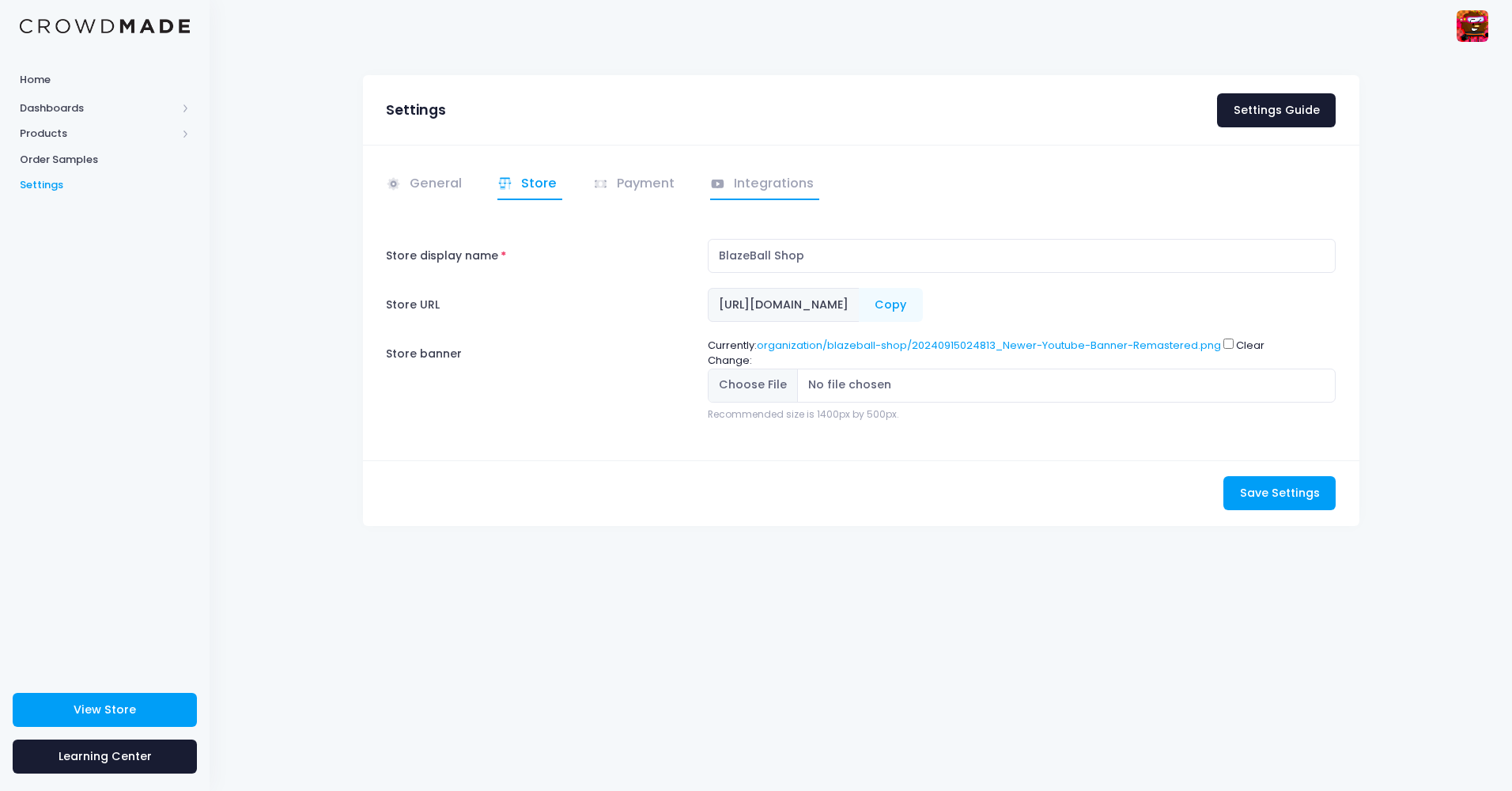
click at [761, 175] on link "Integrations" at bounding box center [764, 184] width 109 height 31
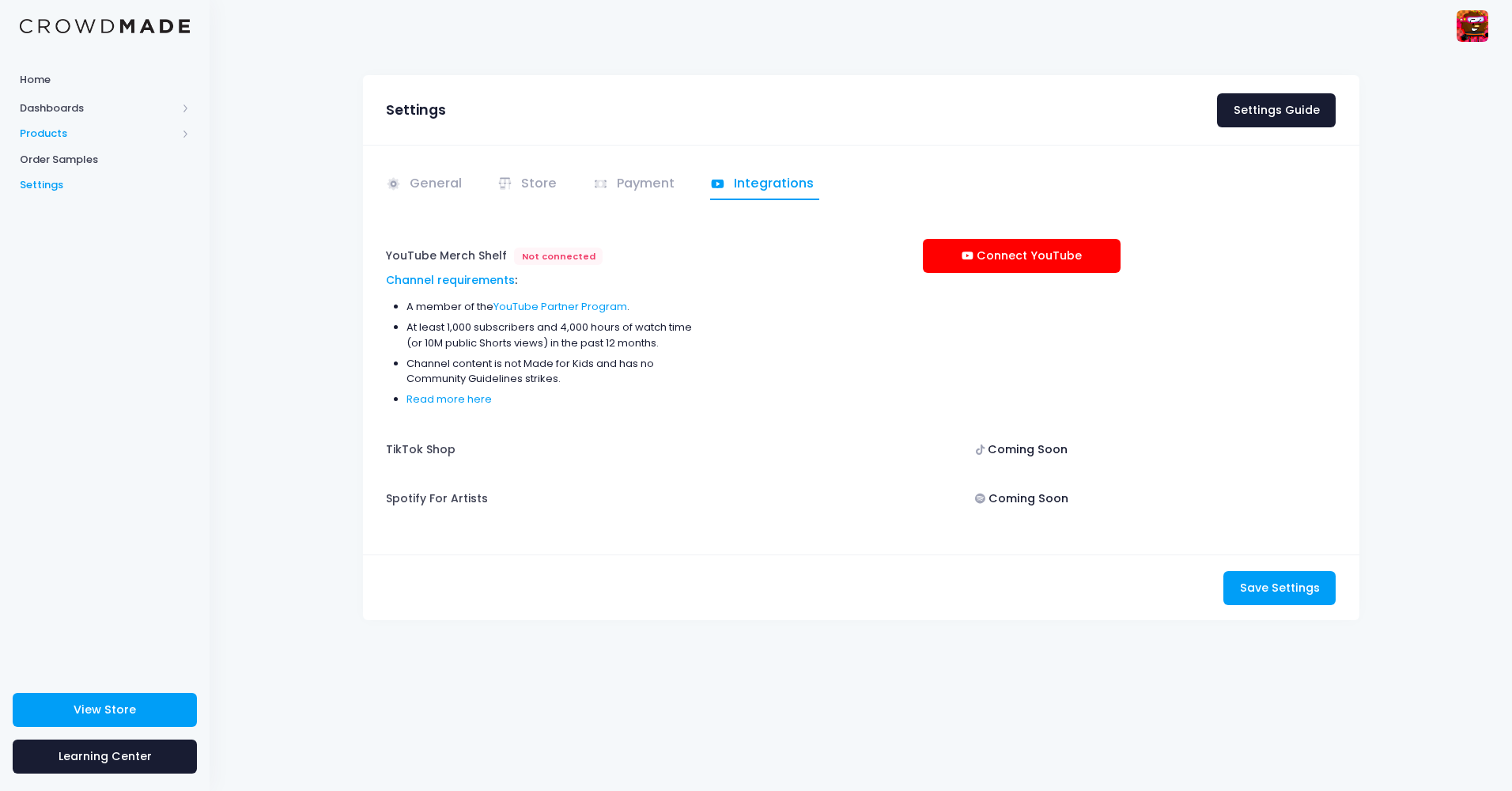
click at [119, 134] on span "Products" at bounding box center [98, 134] width 157 height 16
click at [126, 183] on span "Product Editor" at bounding box center [118, 185] width 145 height 16
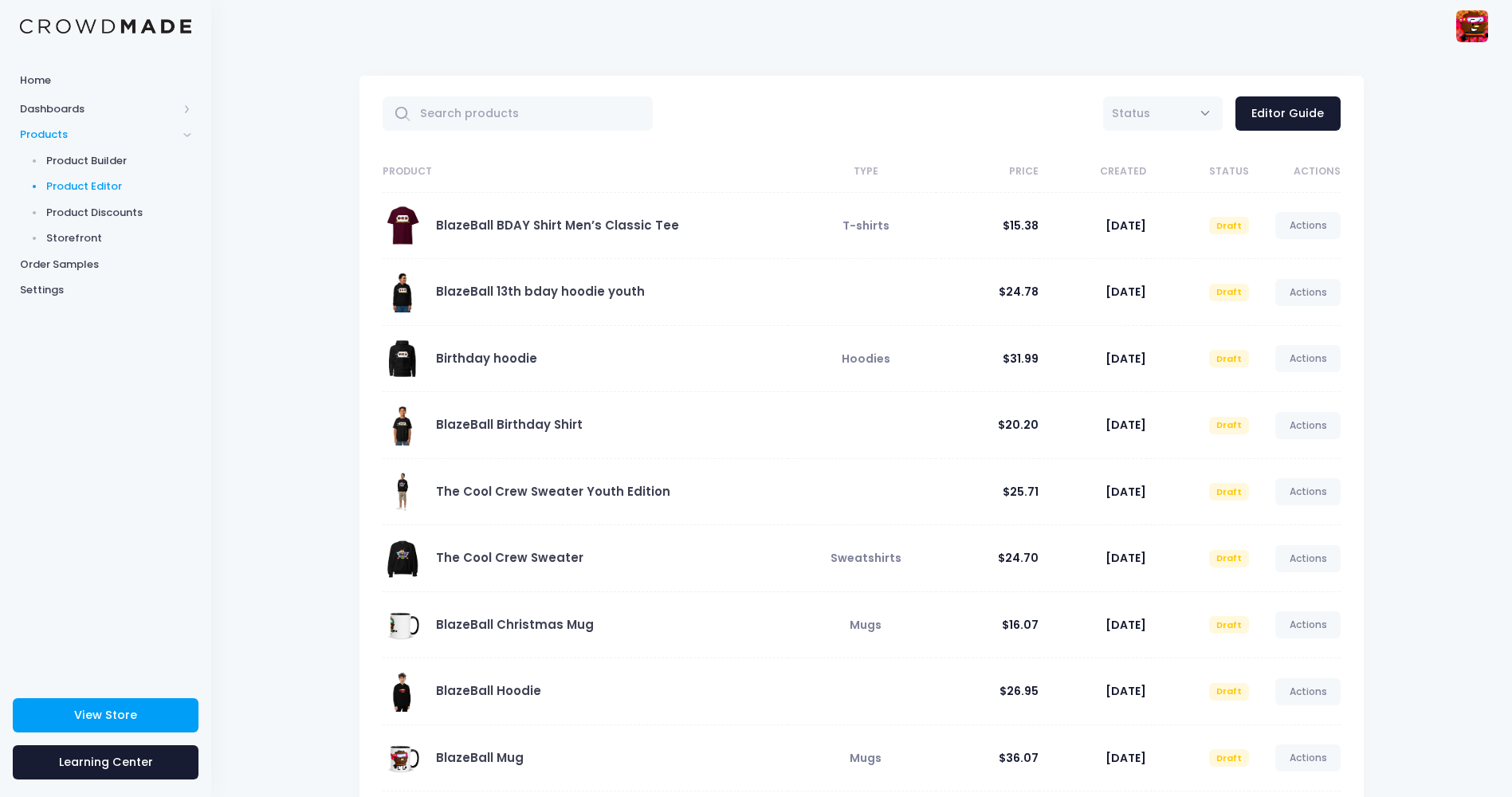
scroll to position [153, 0]
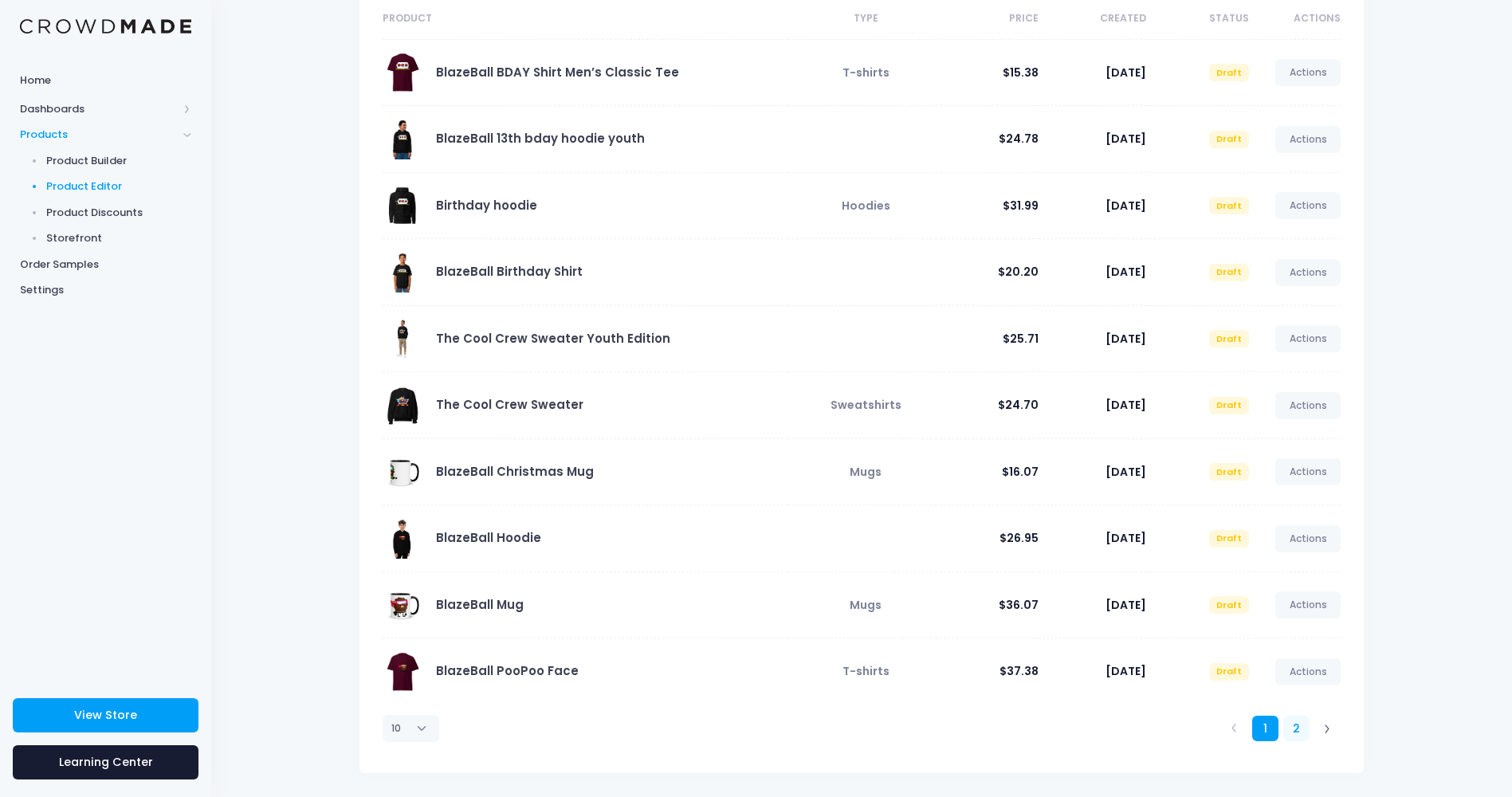
click at [1293, 722] on link "2" at bounding box center [1296, 729] width 26 height 26
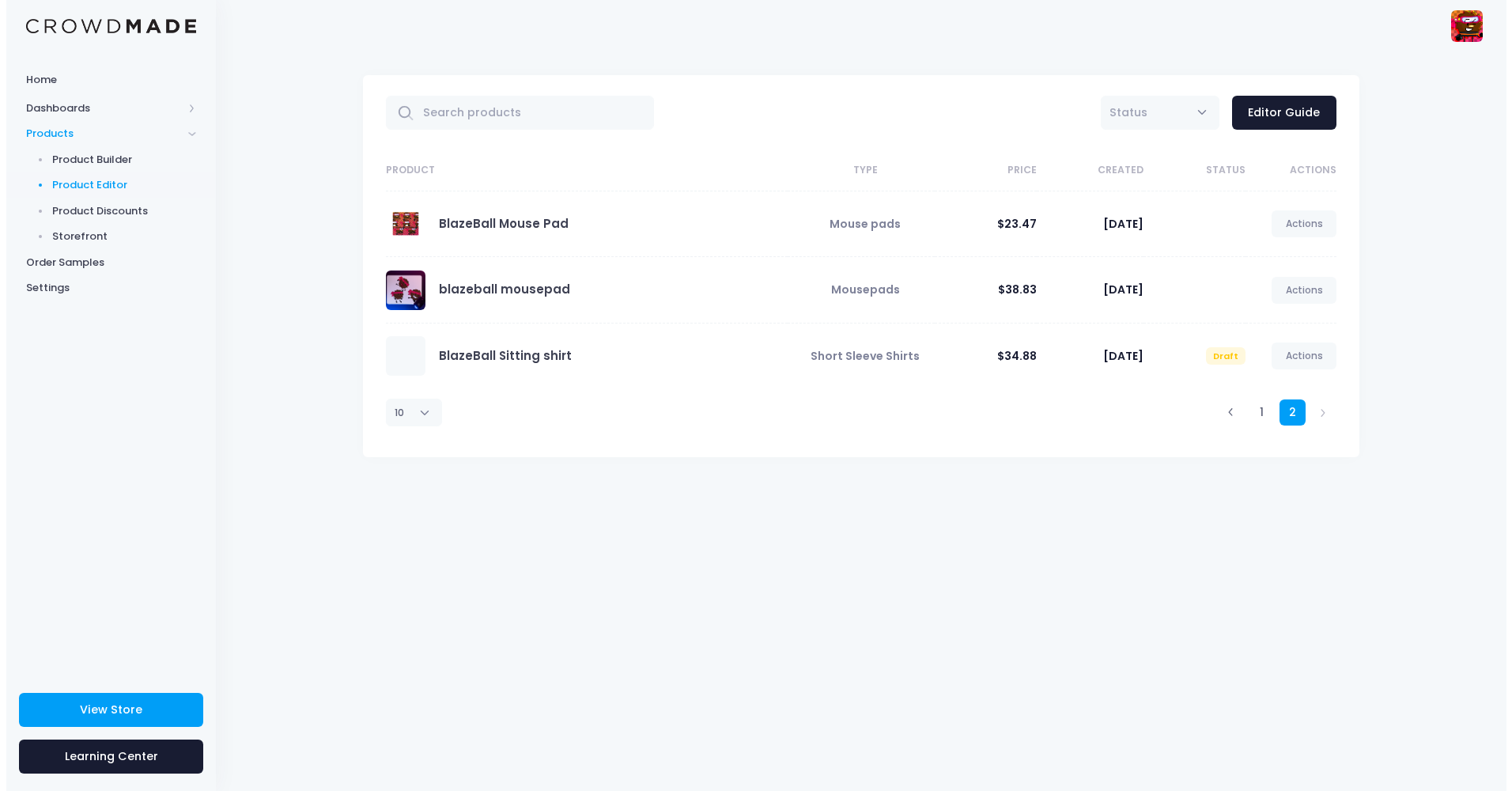
scroll to position [0, 0]
click at [1309, 301] on link "Actions" at bounding box center [1304, 290] width 64 height 27
click at [1283, 383] on link "Unpublish" at bounding box center [1288, 384] width 84 height 28
click at [1306, 221] on link "Actions" at bounding box center [1304, 223] width 64 height 27
click at [1283, 316] on link "Unpublish" at bounding box center [1288, 318] width 84 height 28
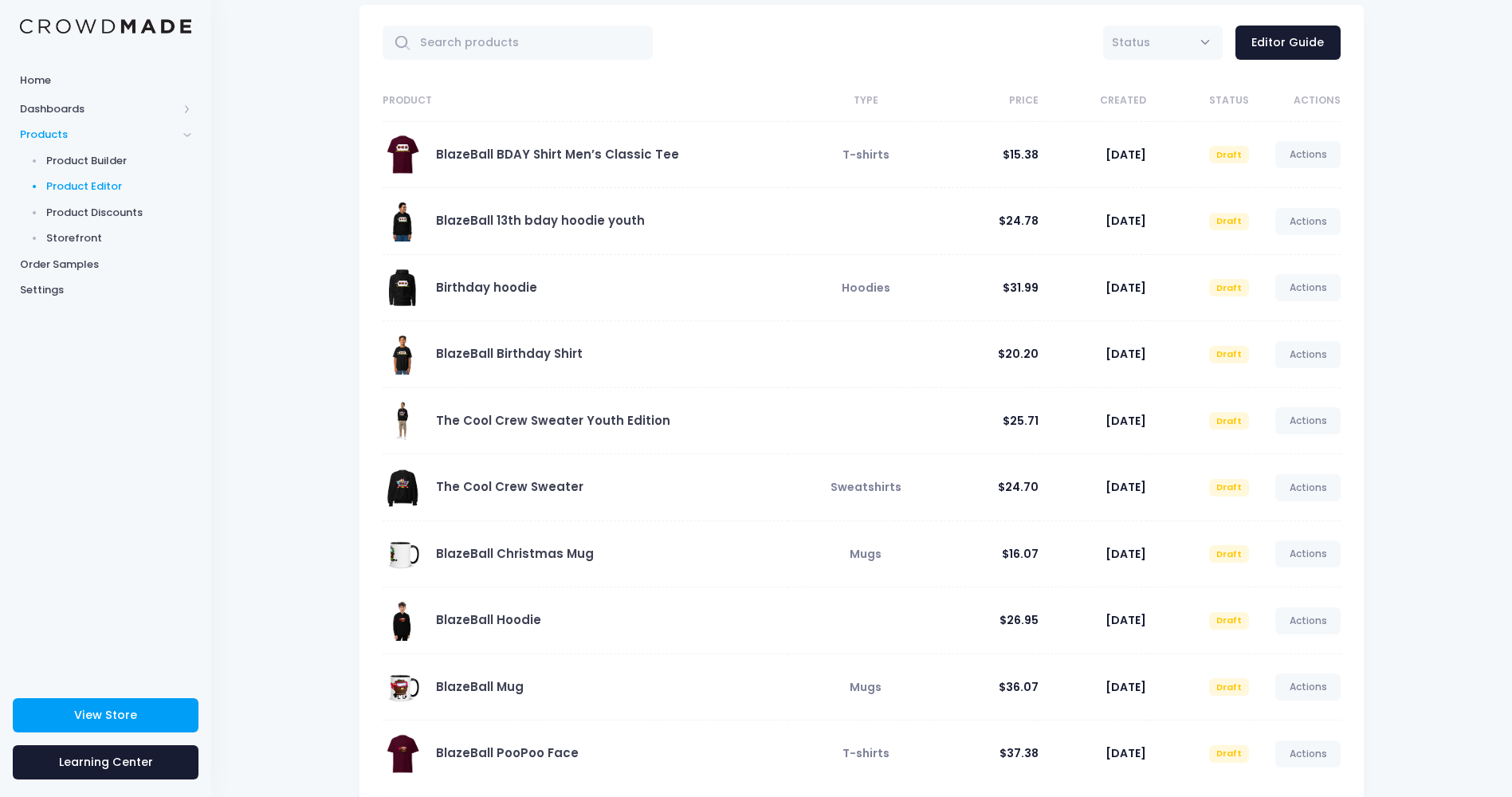
scroll to position [153, 0]
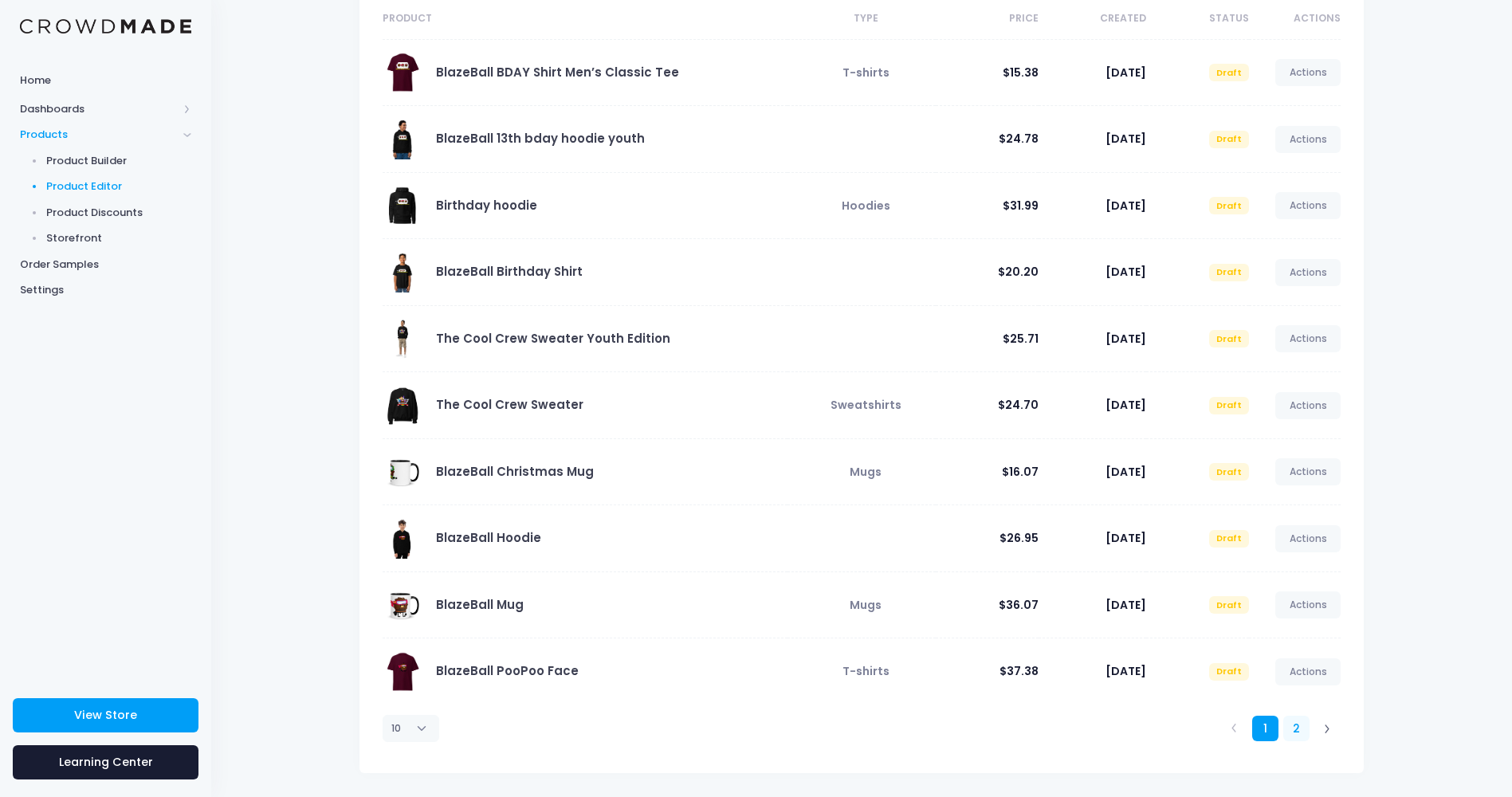
click at [1301, 728] on link "2" at bounding box center [1296, 729] width 26 height 26
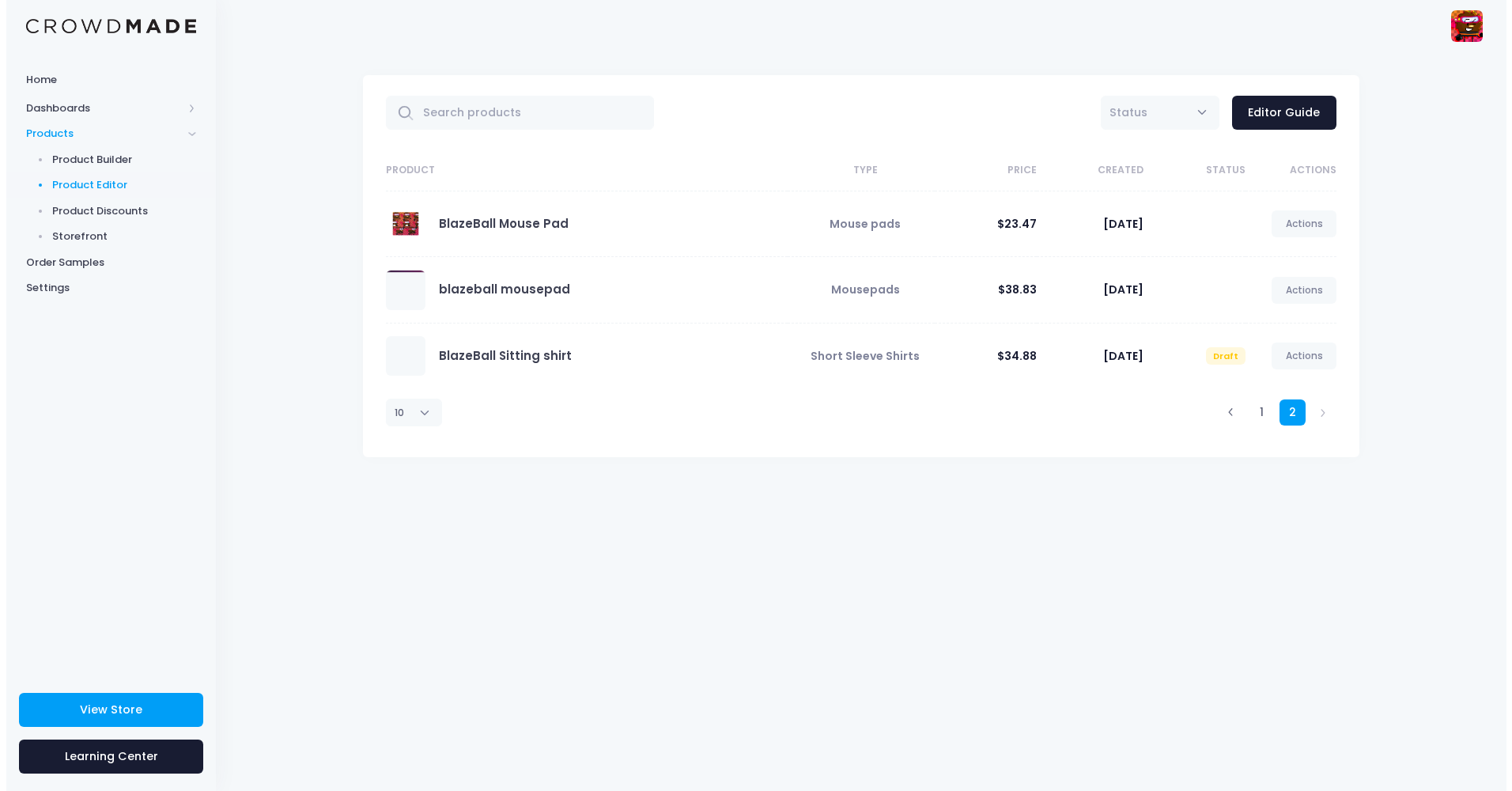
scroll to position [0, 0]
click at [1300, 291] on link "Actions" at bounding box center [1304, 290] width 64 height 27
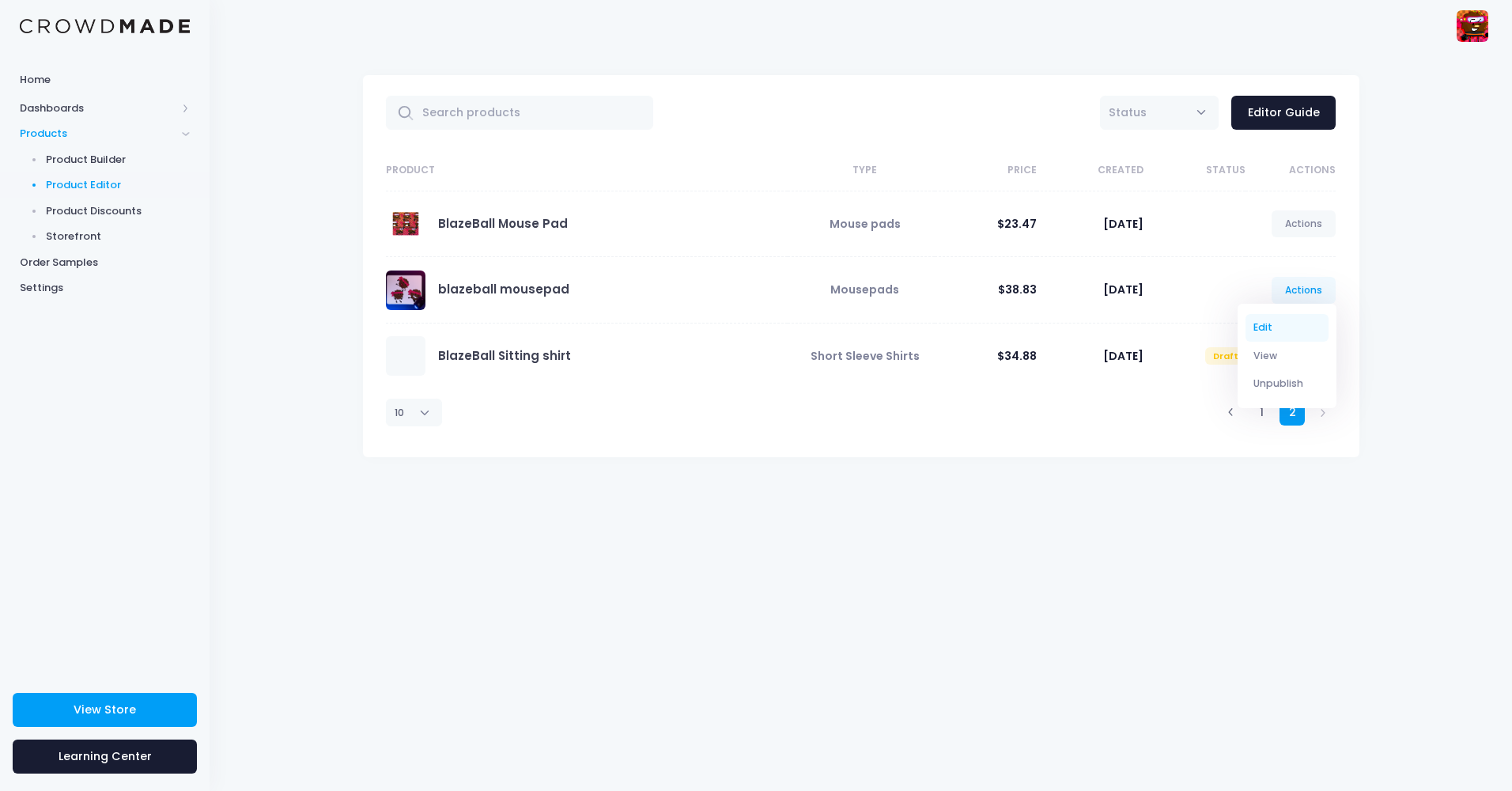
click at [1283, 326] on link "Edit" at bounding box center [1288, 328] width 84 height 28
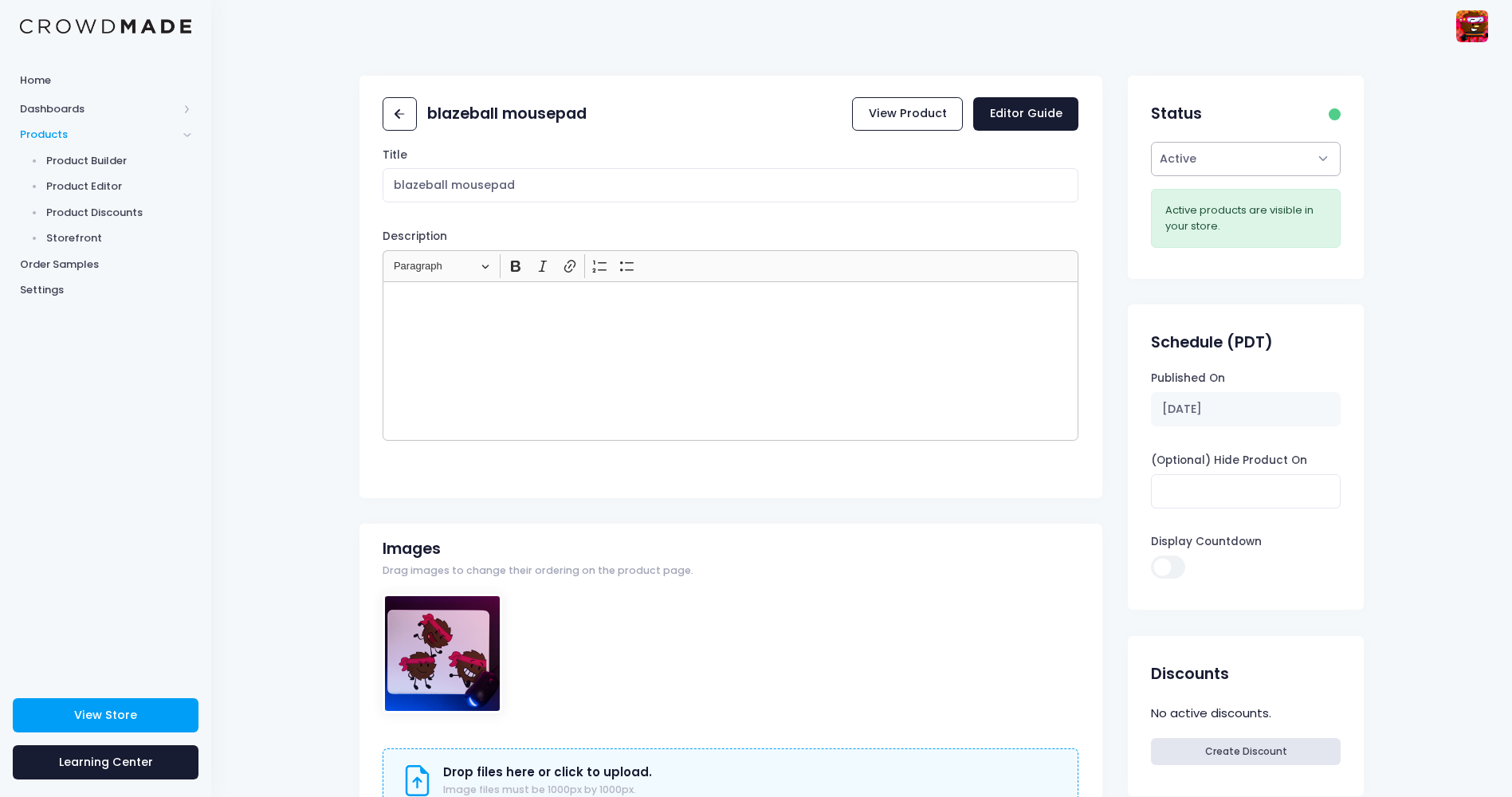
click at [1235, 158] on select "Active Draft" at bounding box center [1245, 159] width 189 height 34
select select "draft"
click at [1151, 176] on select "Active Draft" at bounding box center [1245, 159] width 189 height 34
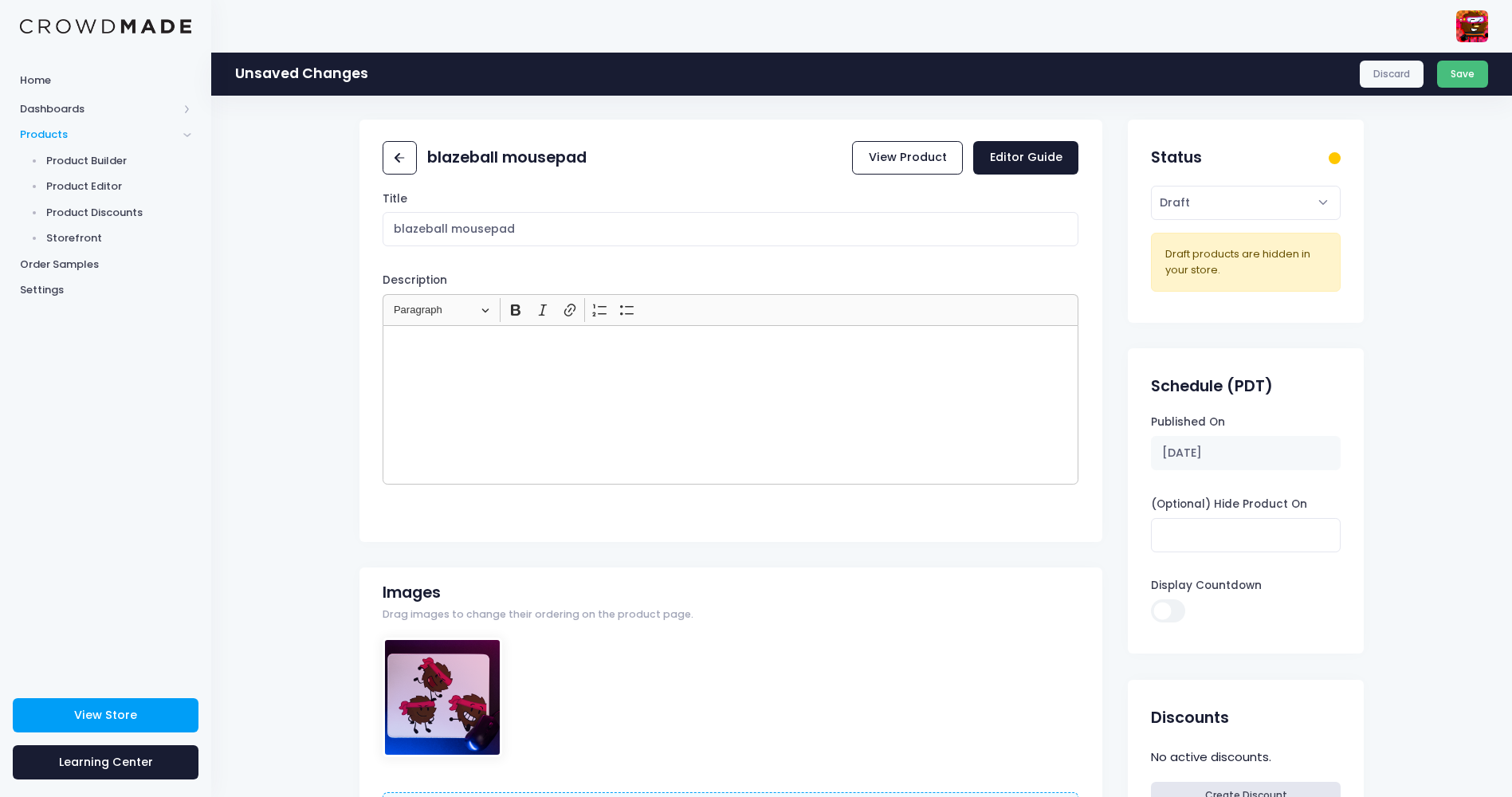
click at [1455, 78] on button "Save" at bounding box center [1463, 73] width 52 height 27
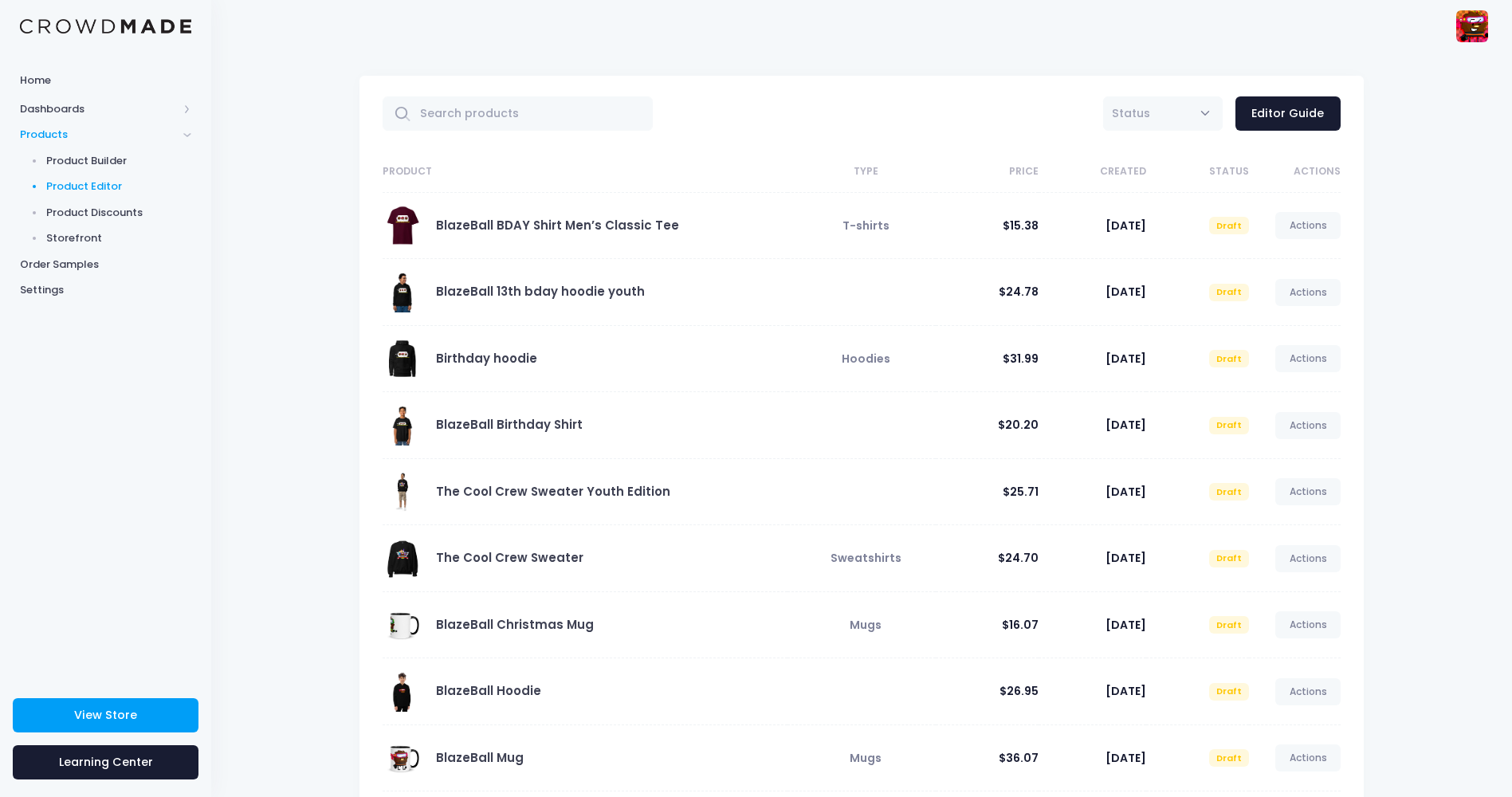
scroll to position [153, 0]
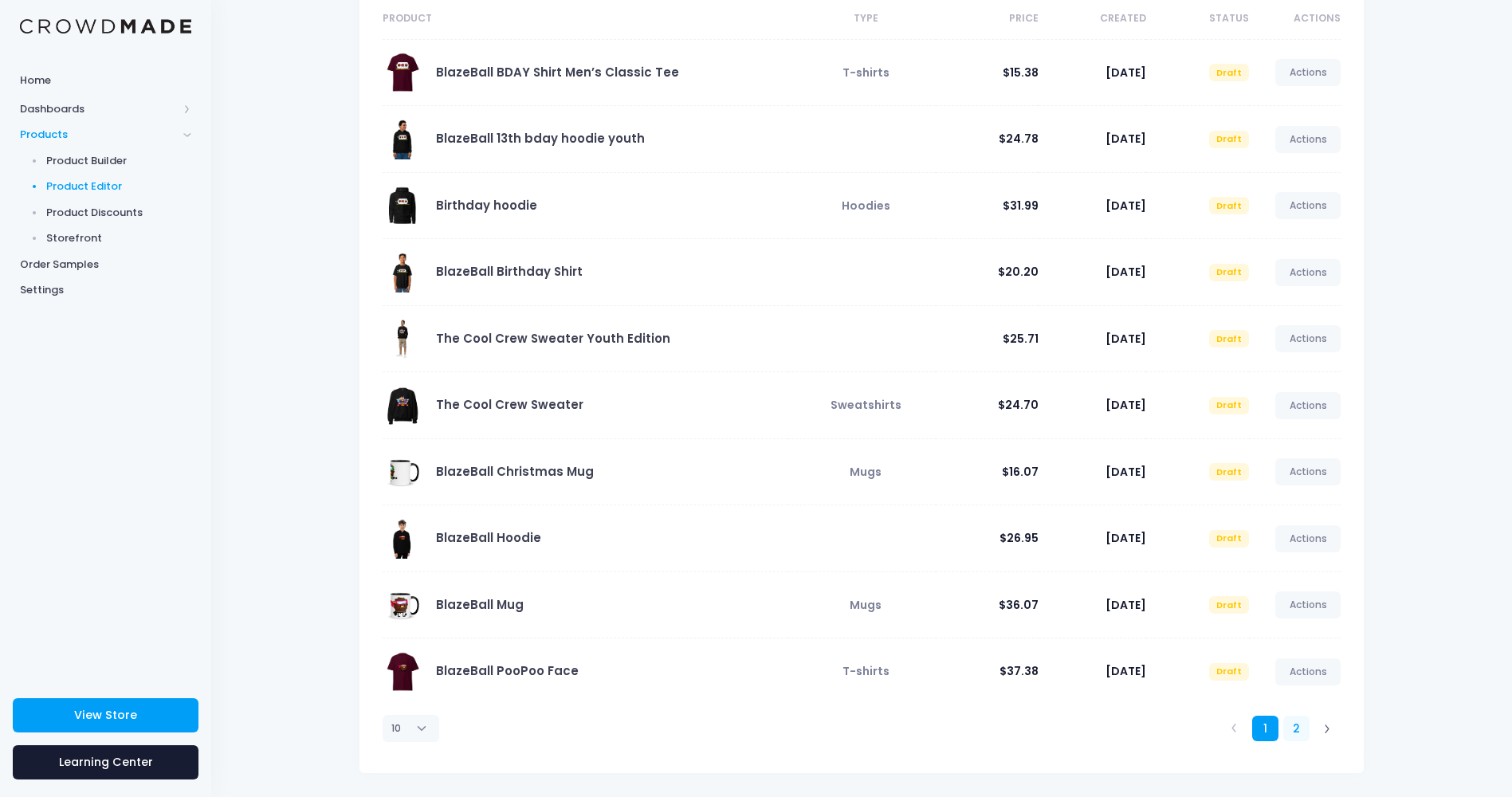
click at [1298, 730] on link "2" at bounding box center [1296, 729] width 26 height 26
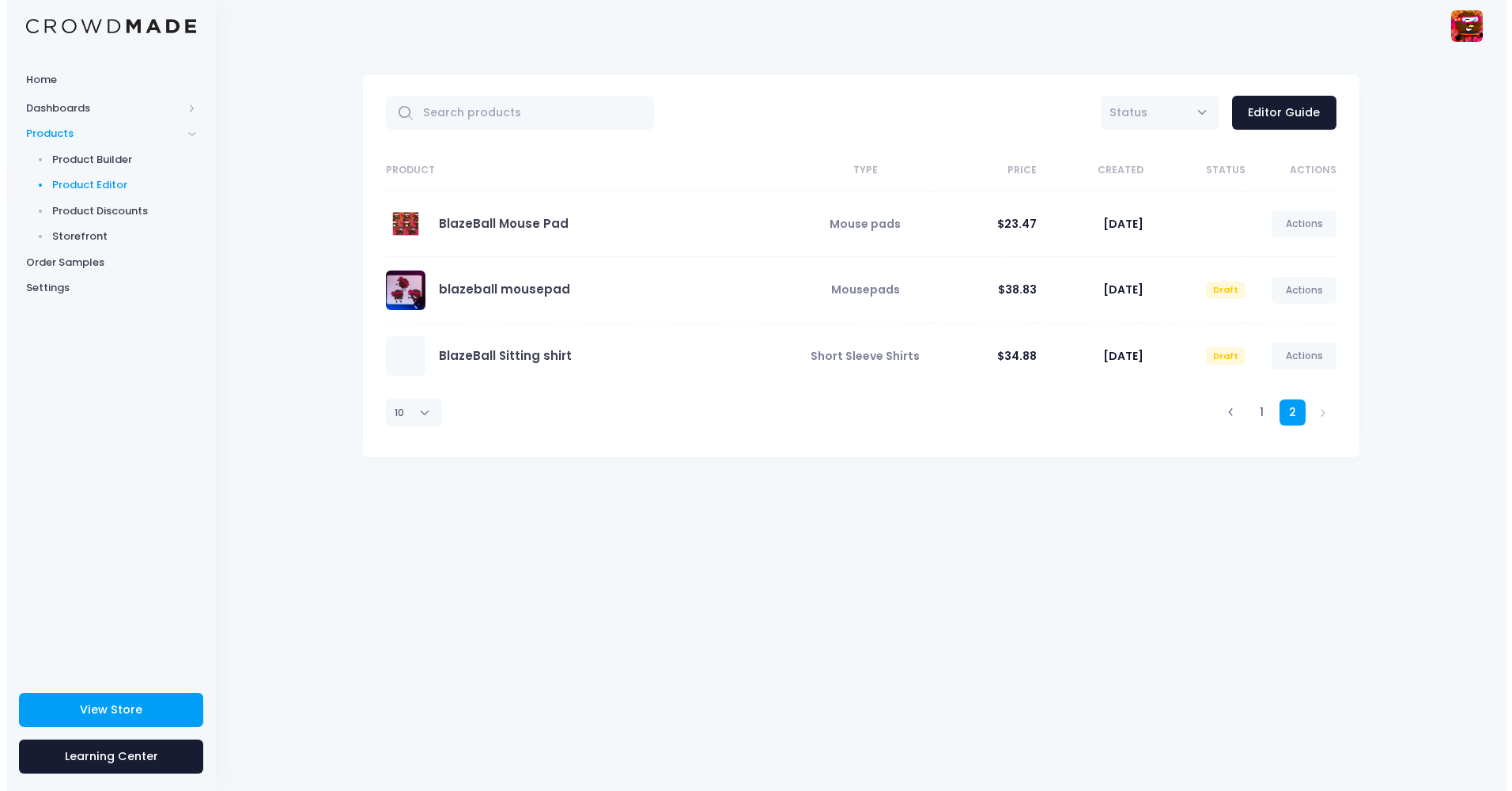
scroll to position [0, 0]
click at [1297, 230] on link "Actions" at bounding box center [1304, 223] width 64 height 27
click at [1281, 322] on link "Unpublish" at bounding box center [1288, 318] width 84 height 28
click at [1287, 257] on link "Edit" at bounding box center [1288, 262] width 84 height 28
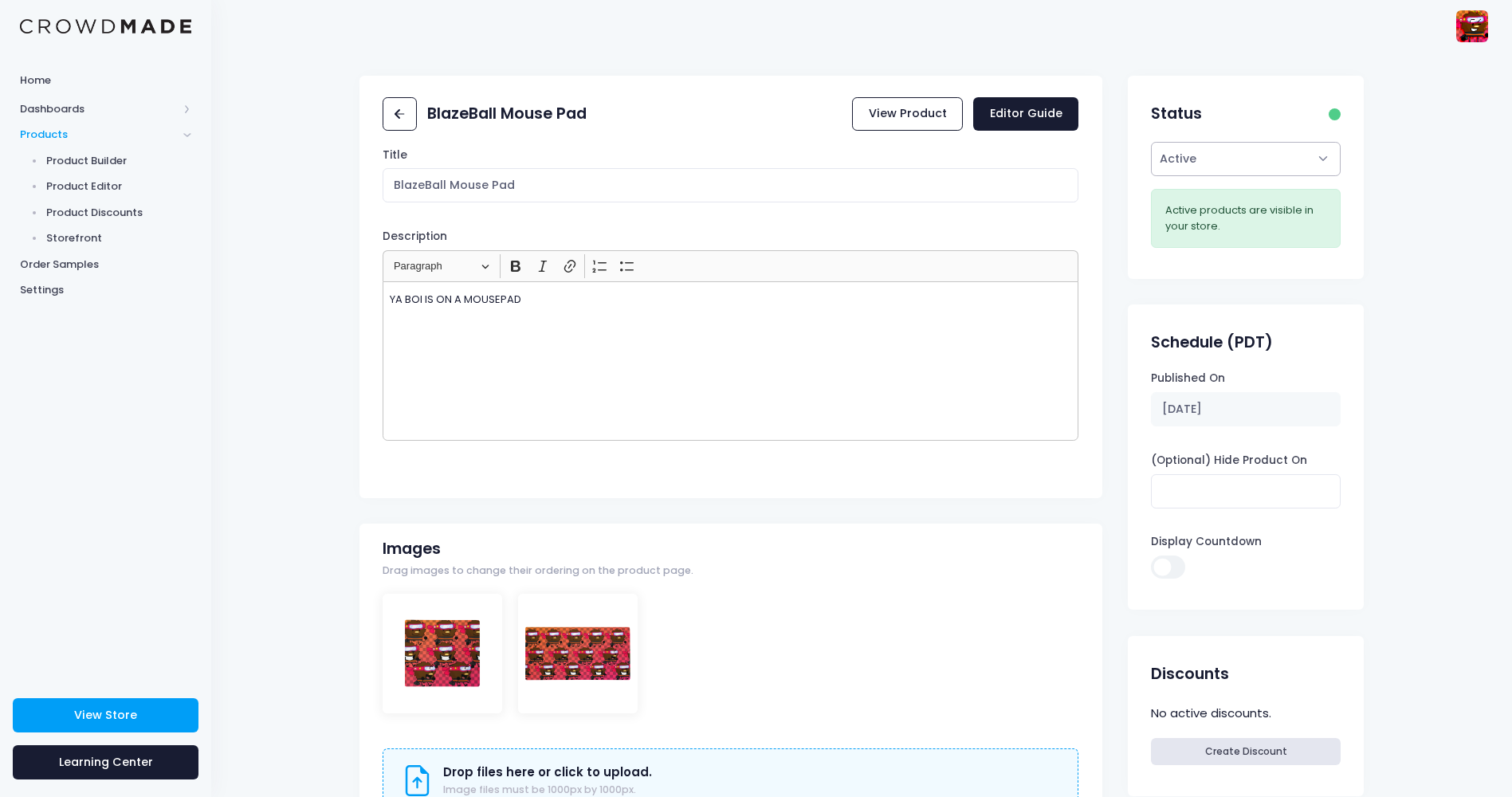
click at [1283, 170] on select "Active Draft" at bounding box center [1245, 159] width 189 height 34
select select "draft"
click at [1151, 176] on select "Active Draft" at bounding box center [1245, 159] width 189 height 34
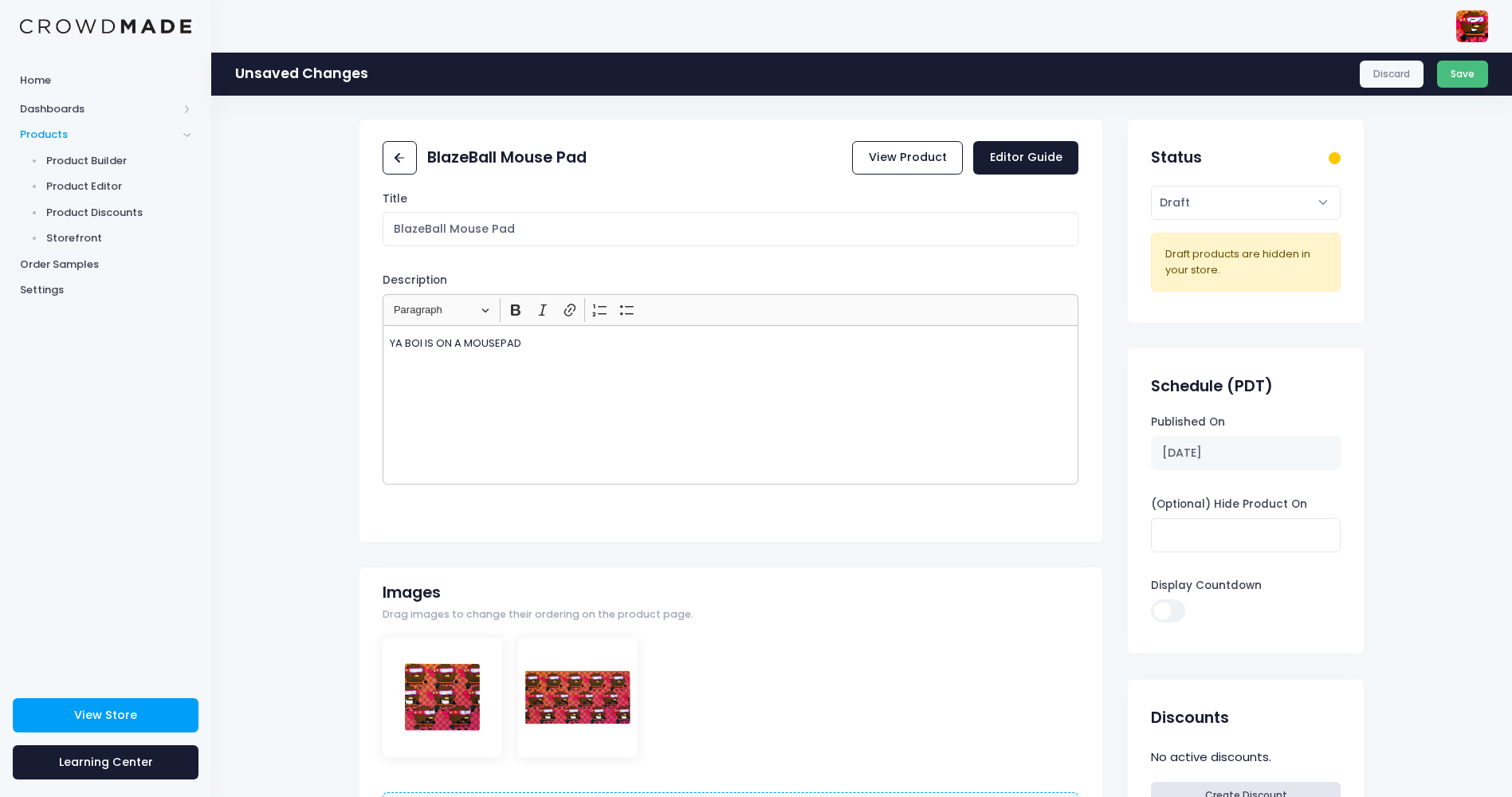
click at [1469, 74] on button "Save" at bounding box center [1463, 73] width 52 height 27
